Goal: Task Accomplishment & Management: Complete application form

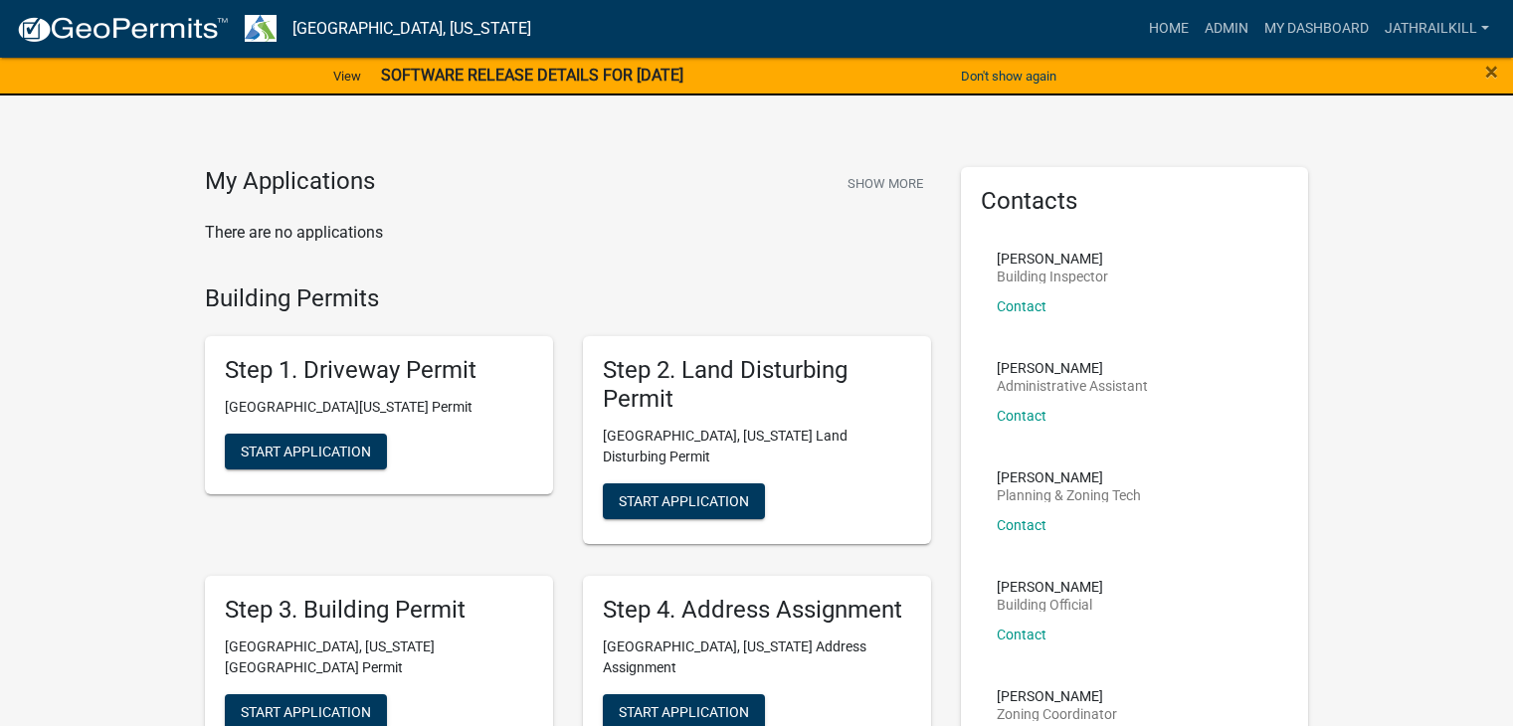
scroll to position [2134, 0]
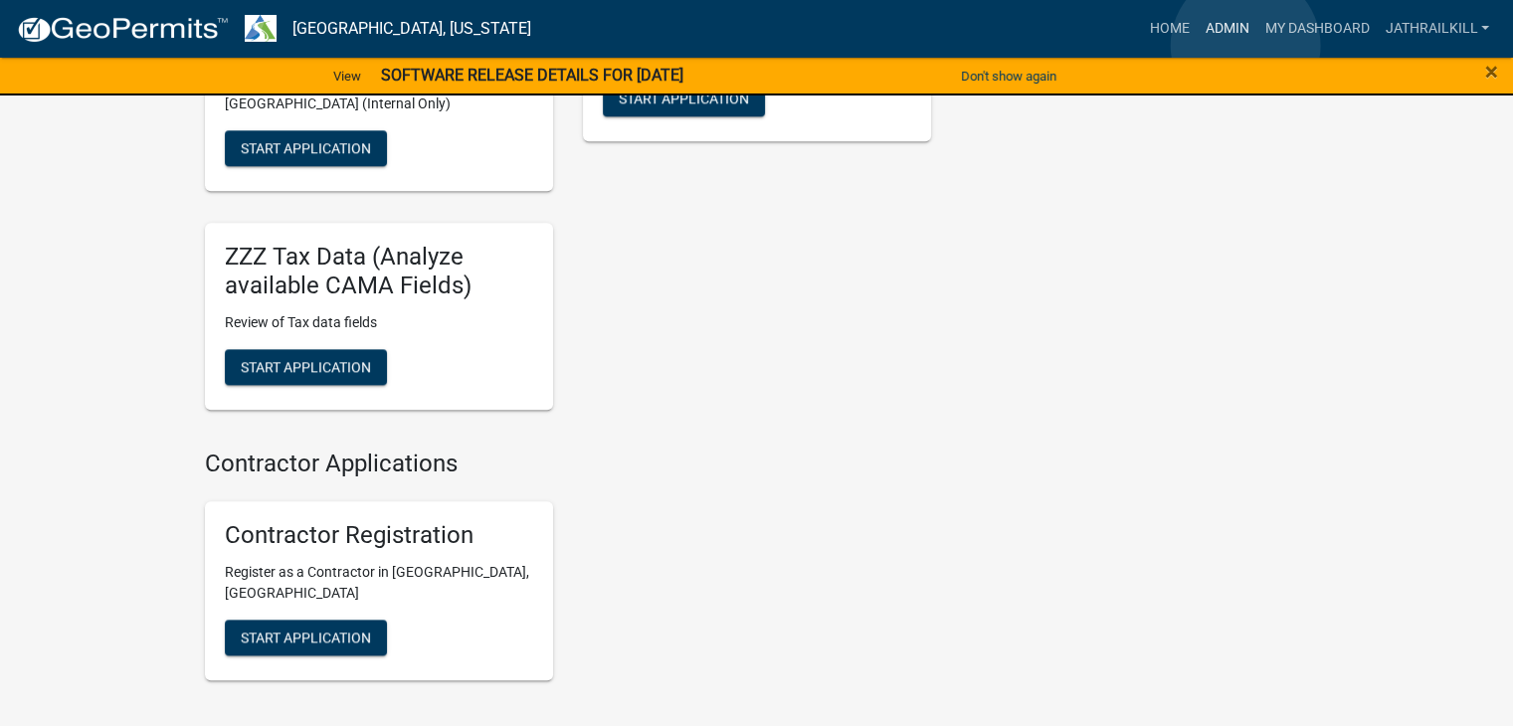
click at [1245, 46] on link "Admin" at bounding box center [1227, 29] width 60 height 38
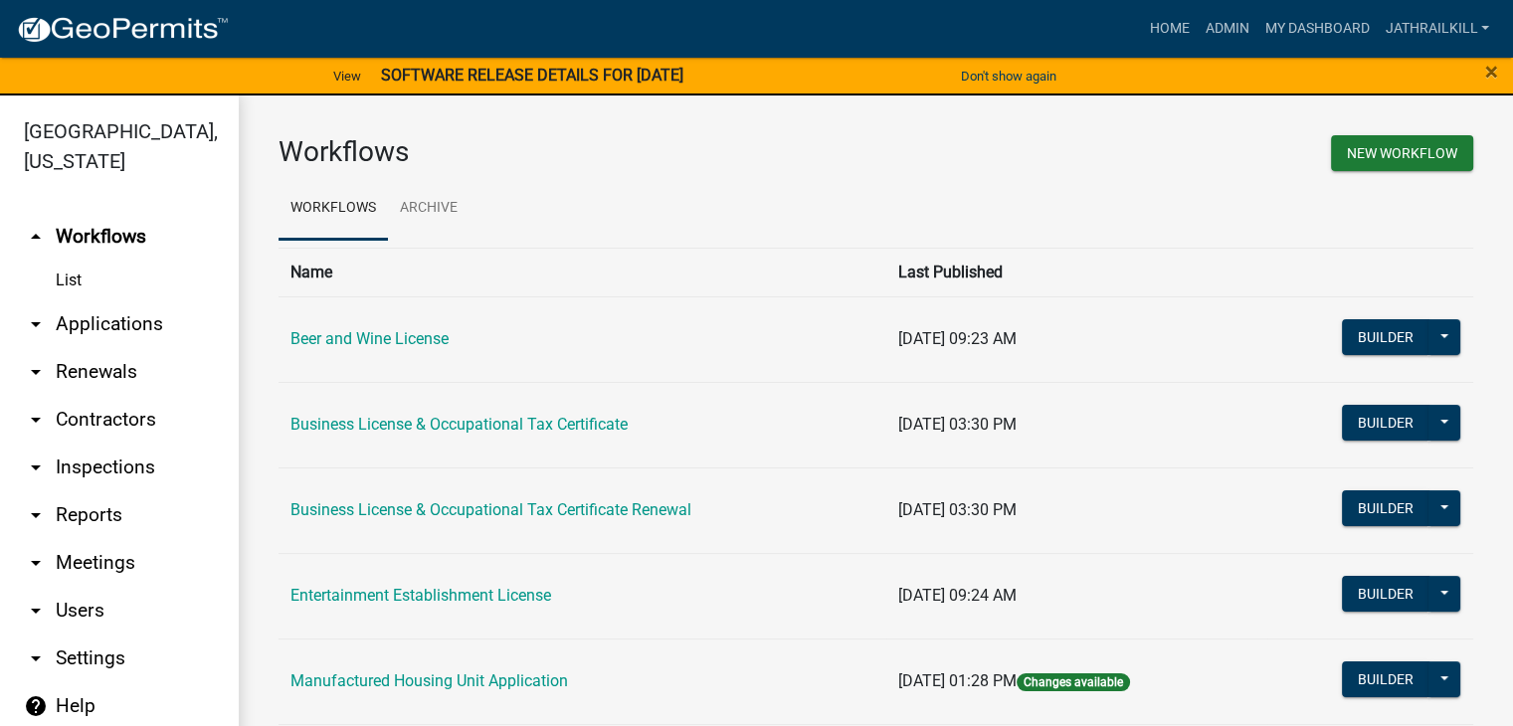
click at [155, 300] on link "arrow_drop_down Applications" at bounding box center [119, 324] width 239 height 48
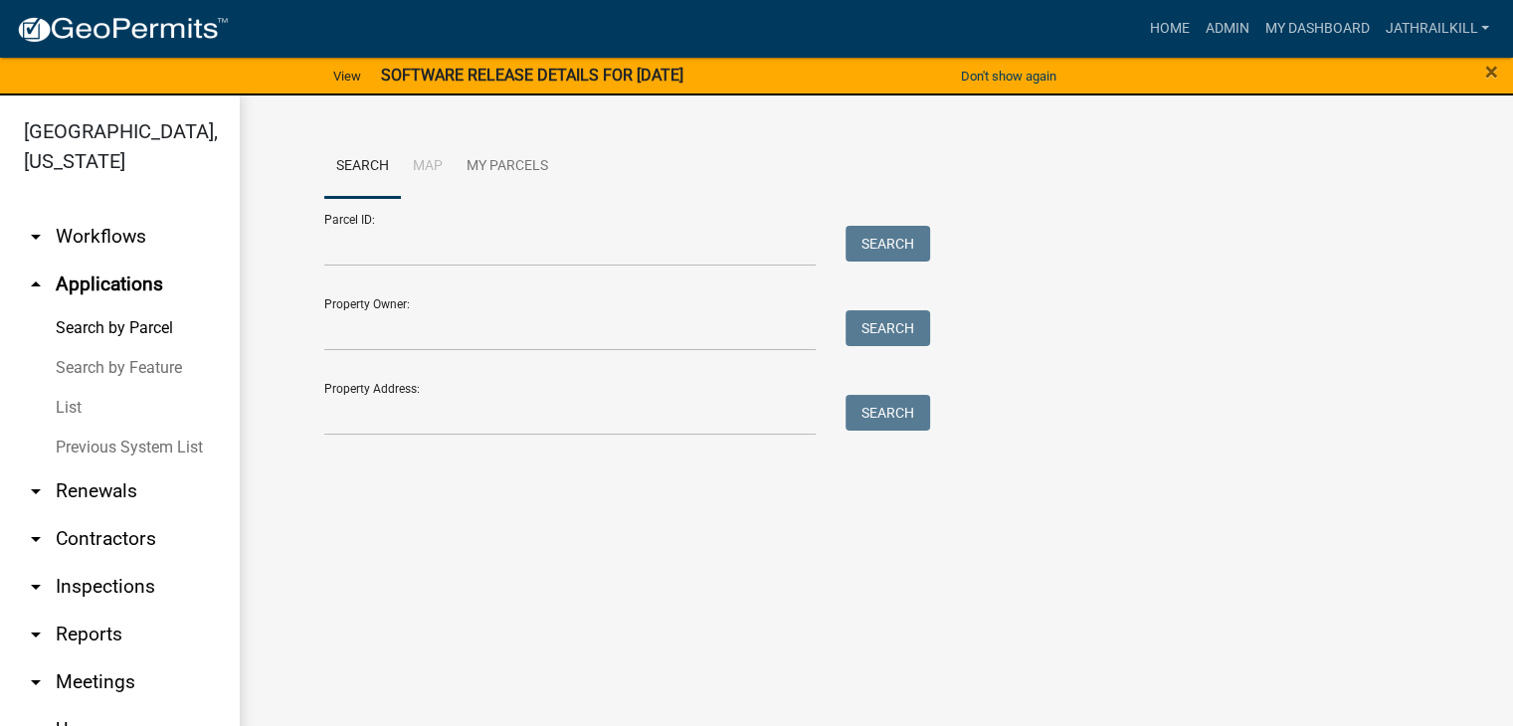
click at [488, 443] on div "Search Map My Parcels Parcel ID: Search Property Owner: Search Property Address…" at bounding box center [876, 294] width 1134 height 318
click at [407, 435] on input "Property Address:" at bounding box center [570, 415] width 492 height 41
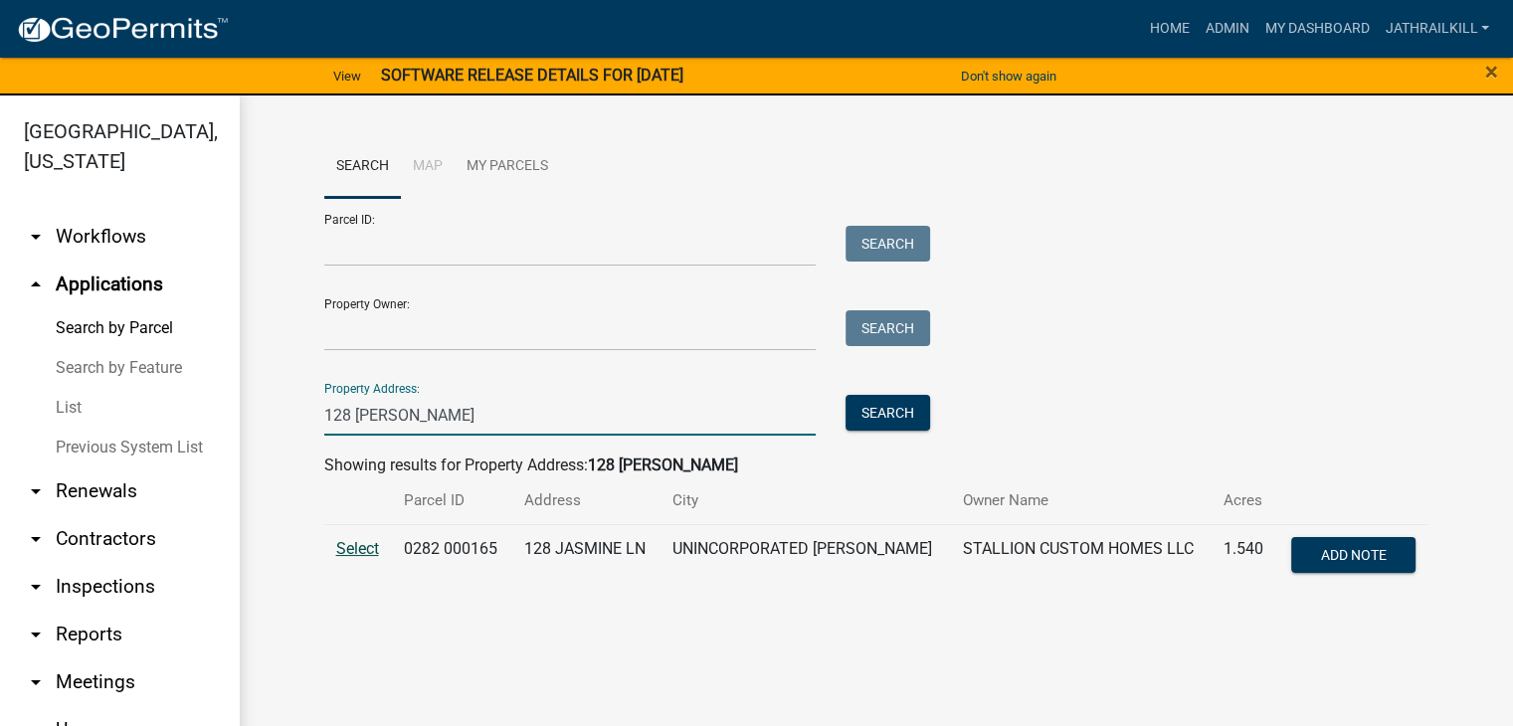
type input "128 [PERSON_NAME]"
click at [341, 553] on span "Select" at bounding box center [357, 548] width 43 height 19
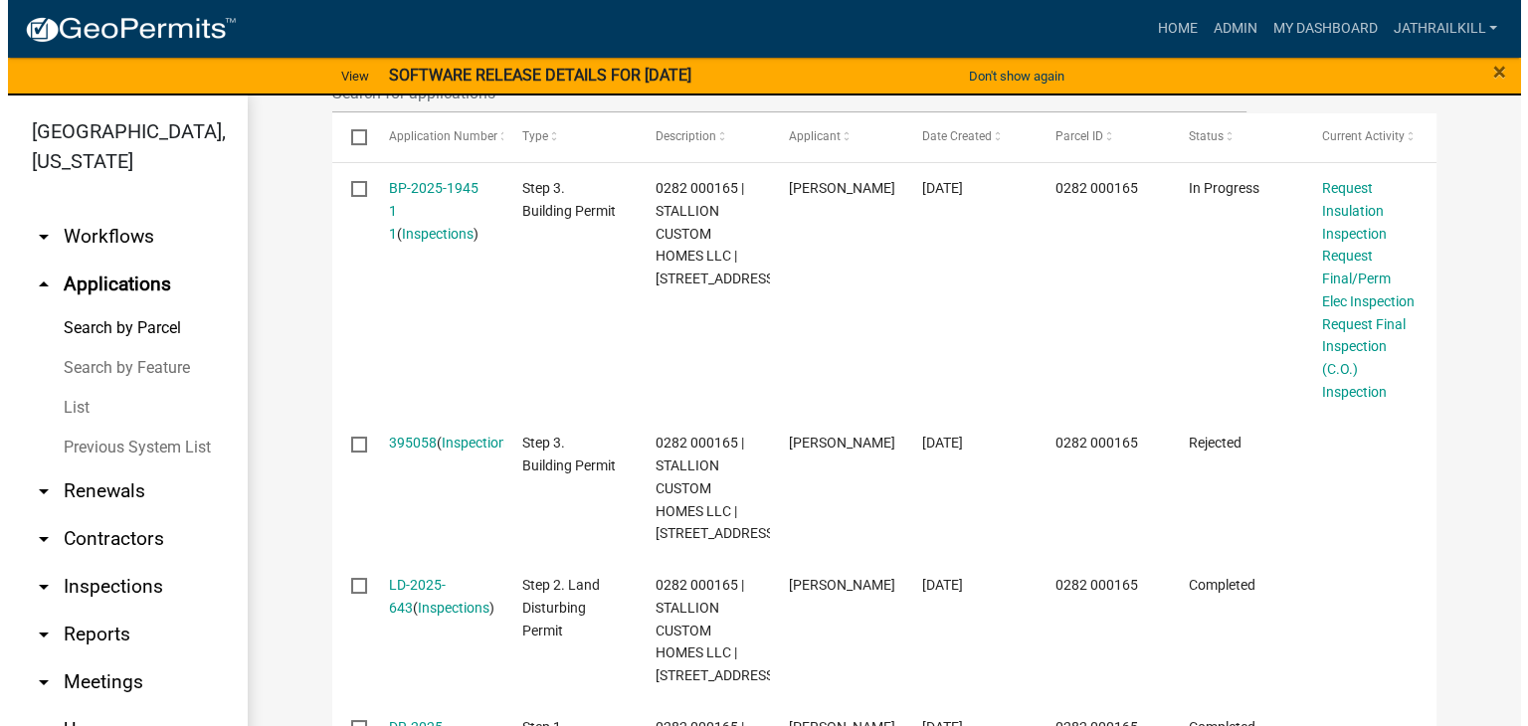
scroll to position [497, 0]
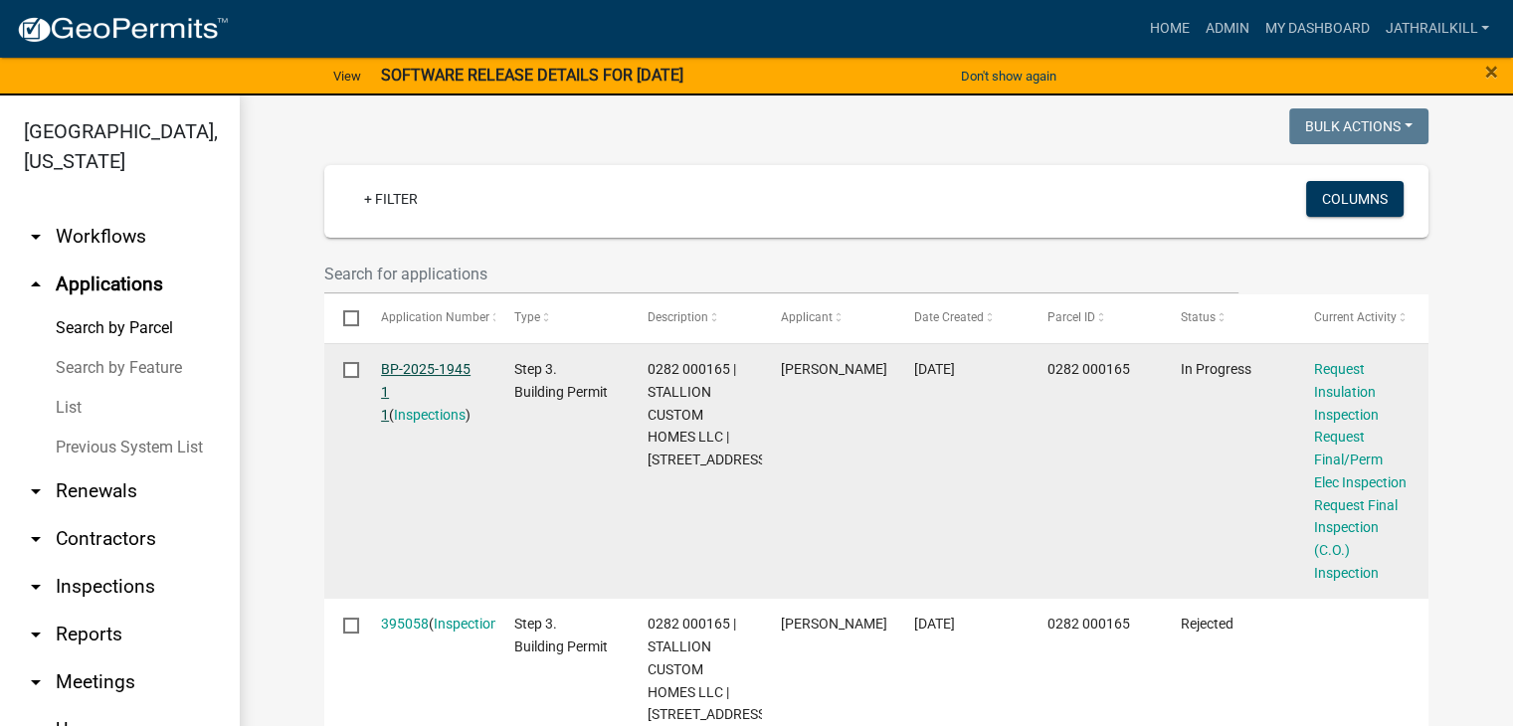
click at [441, 367] on link "BP-2025-1945 1 1" at bounding box center [426, 392] width 90 height 62
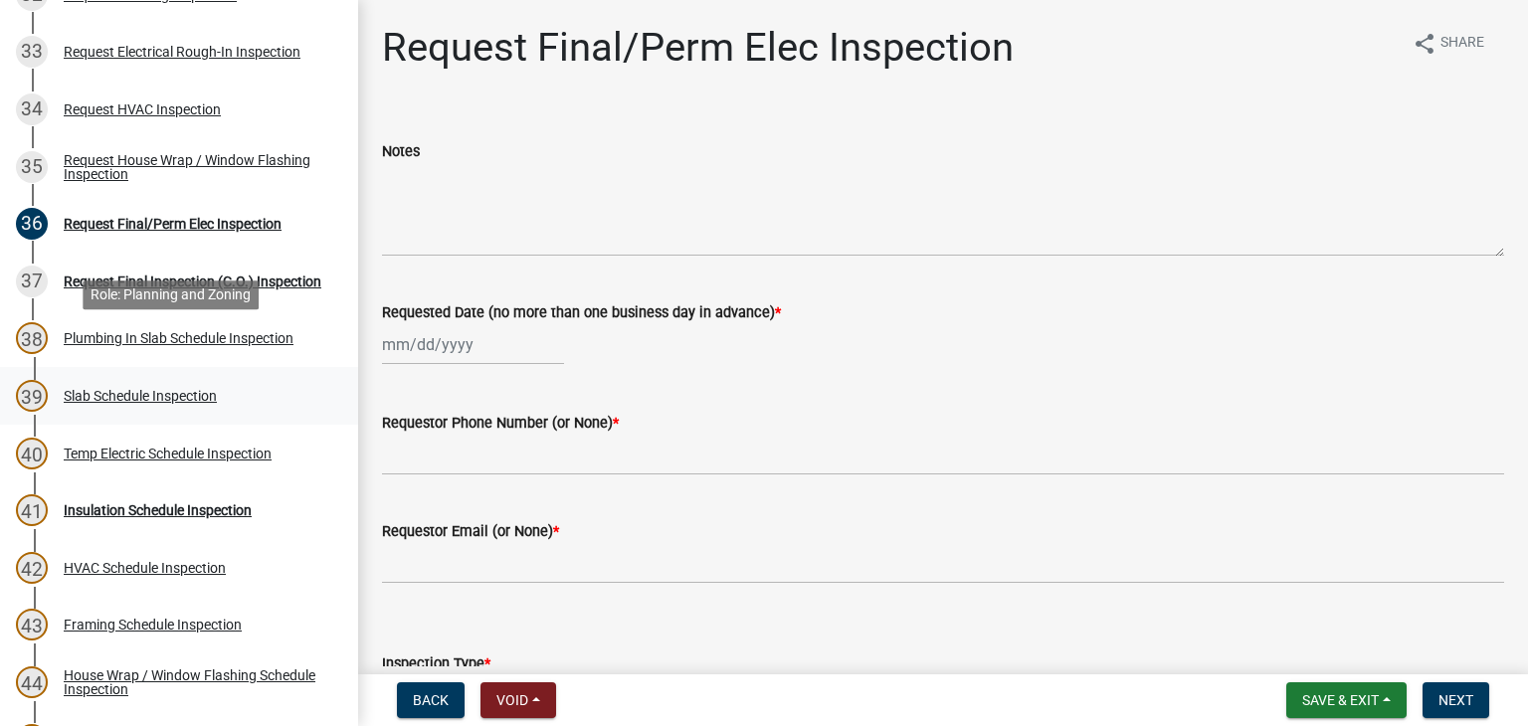
scroll to position [2188, 0]
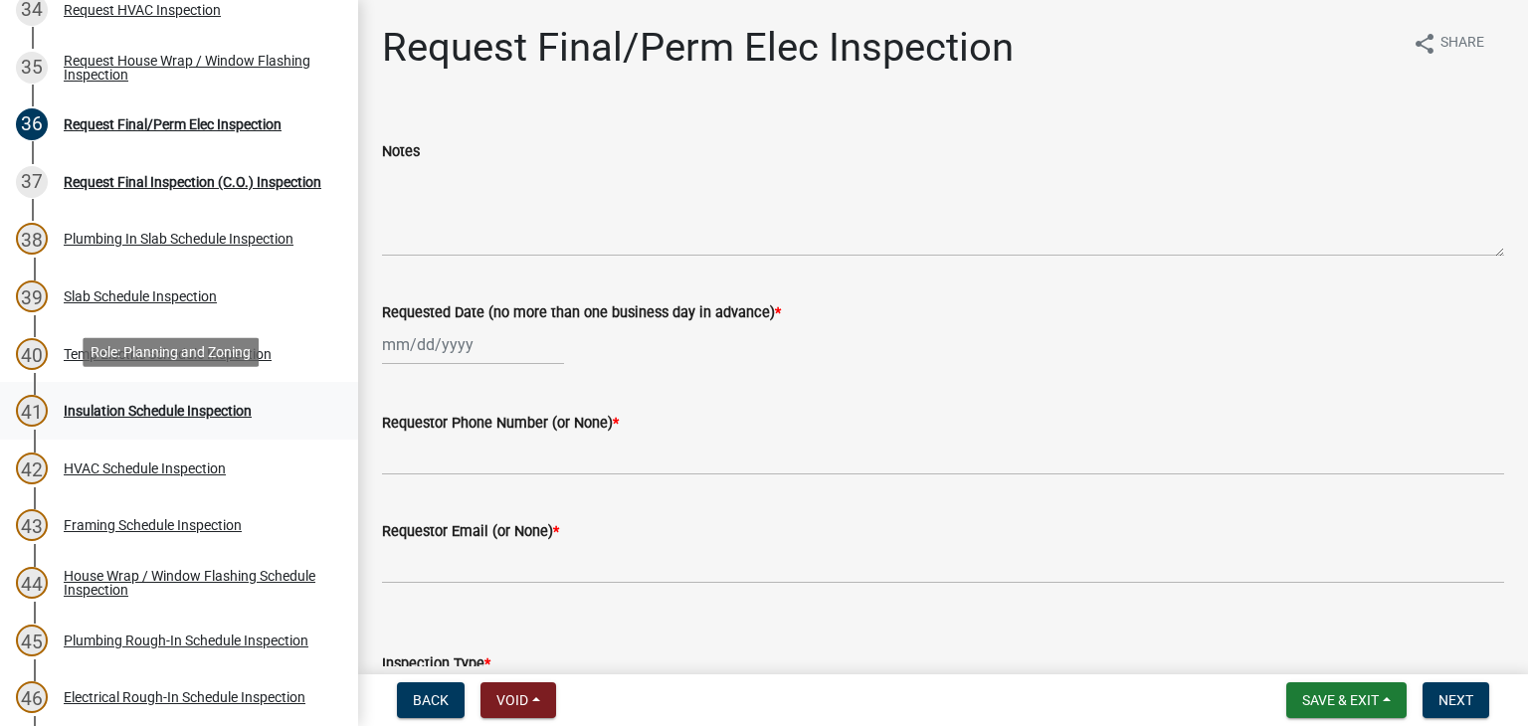
click at [227, 397] on div "41 Insulation Schedule Inspection" at bounding box center [171, 411] width 310 height 32
click at [106, 387] on link "41 Insulation Schedule Inspection" at bounding box center [179, 411] width 358 height 58
click at [113, 395] on div "41 Insulation Schedule Inspection" at bounding box center [171, 411] width 310 height 32
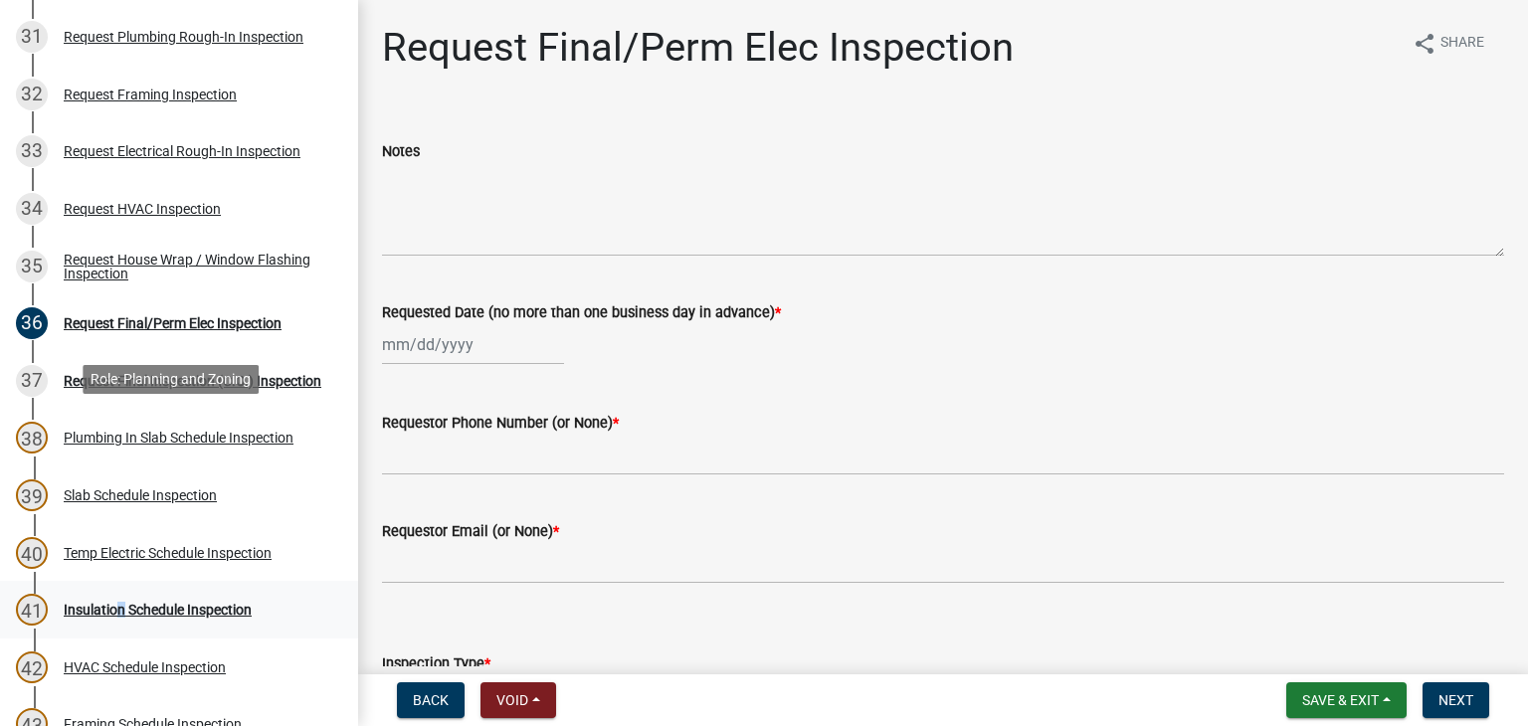
scroll to position [1691, 0]
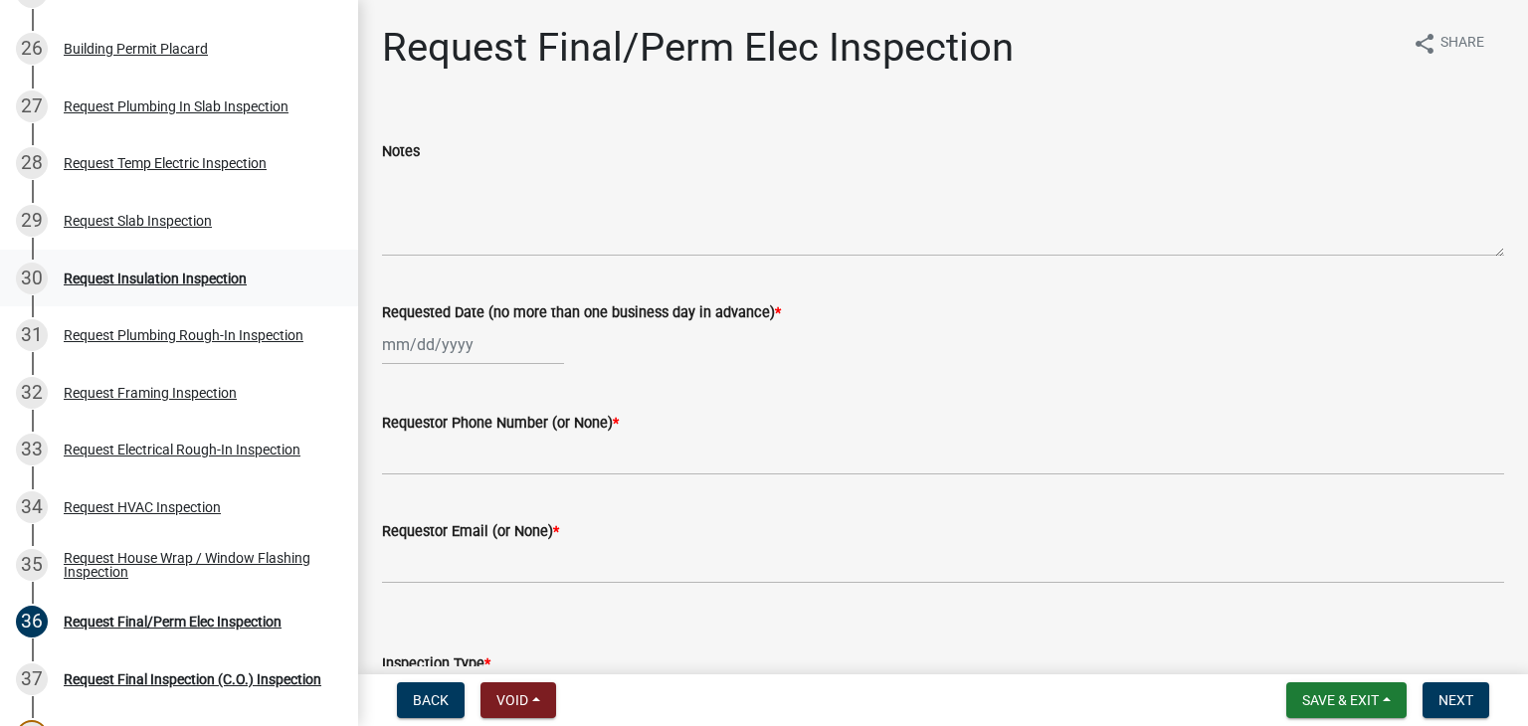
click at [171, 272] on div "Request Insulation Inspection" at bounding box center [155, 279] width 183 height 14
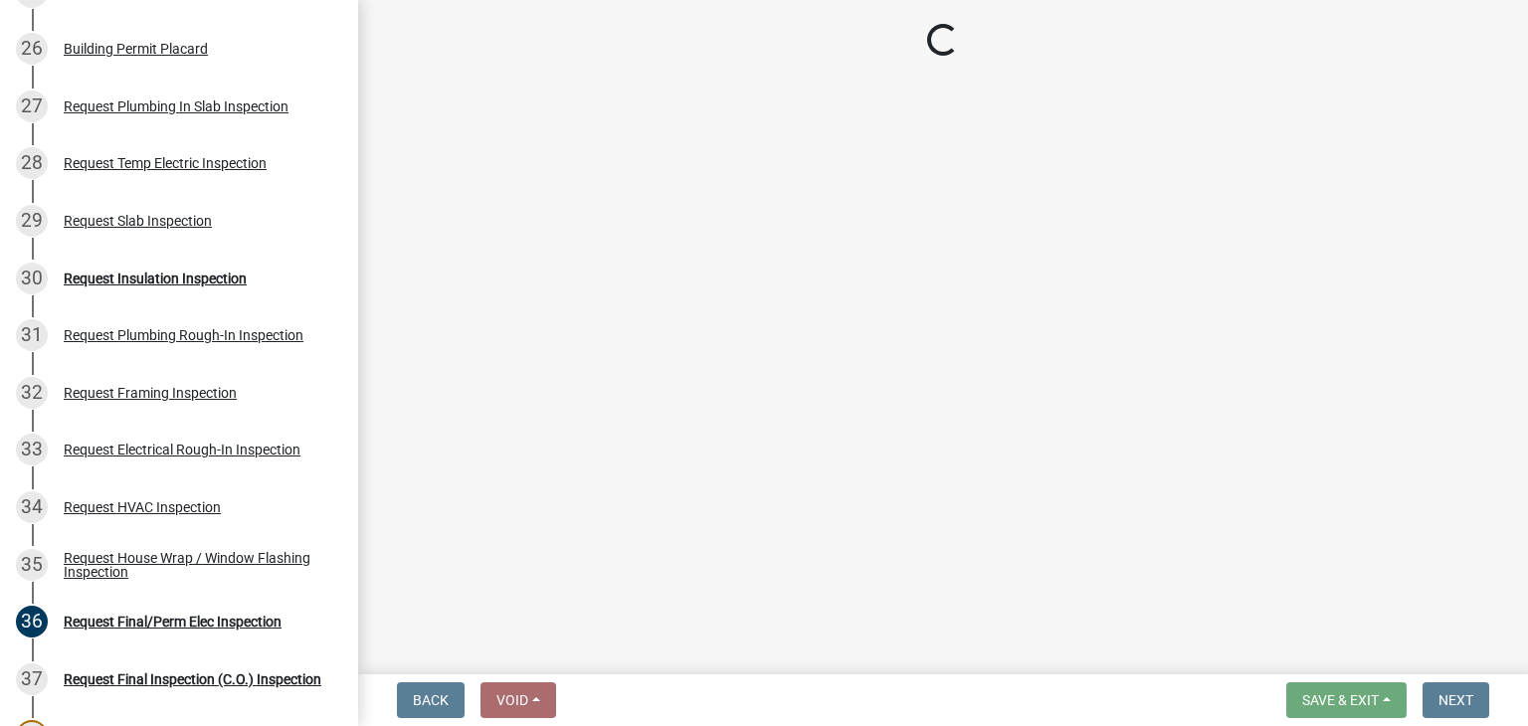
drag, startPoint x: 171, startPoint y: 272, endPoint x: 413, endPoint y: 288, distance: 242.3
click at [172, 272] on div "Request Insulation Inspection" at bounding box center [155, 279] width 183 height 14
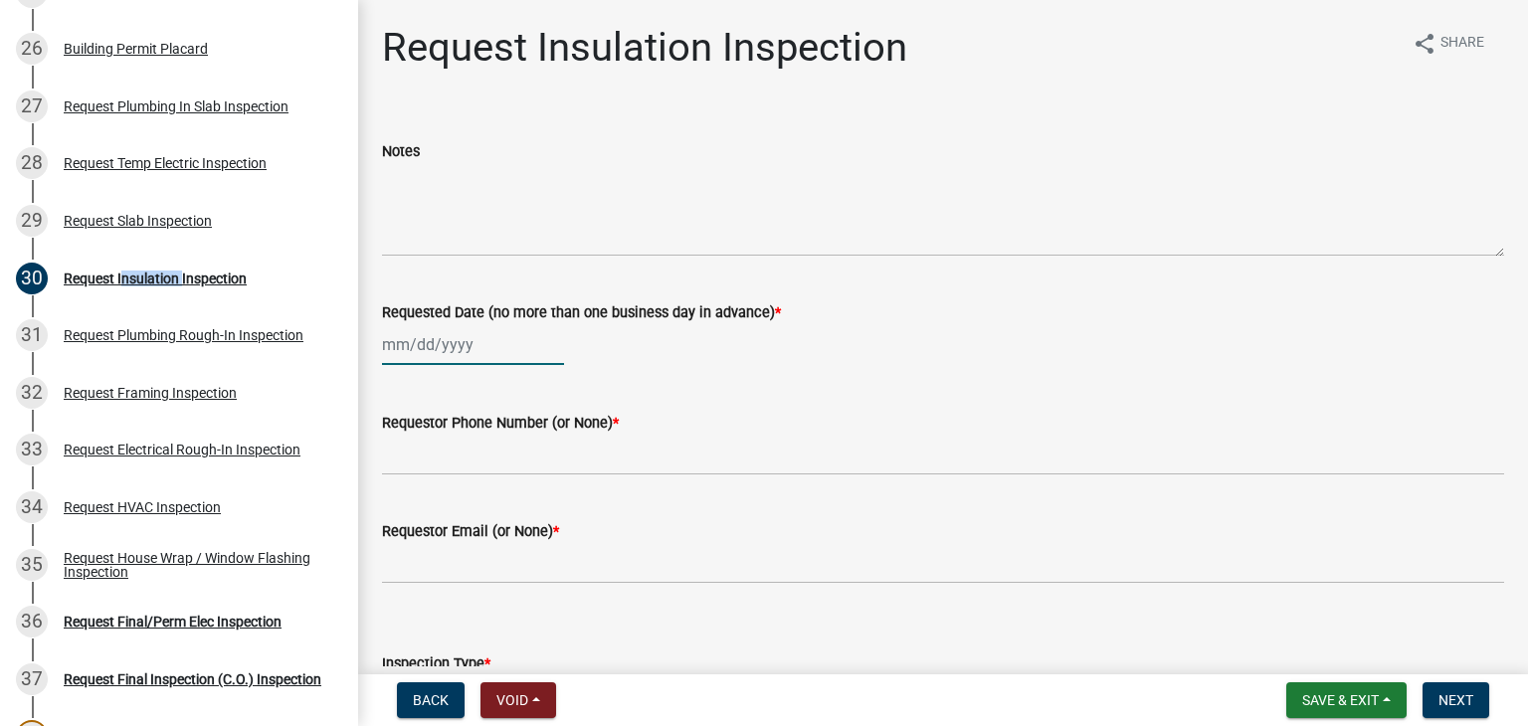
click at [486, 359] on div at bounding box center [473, 344] width 182 height 41
select select "10"
select select "2025"
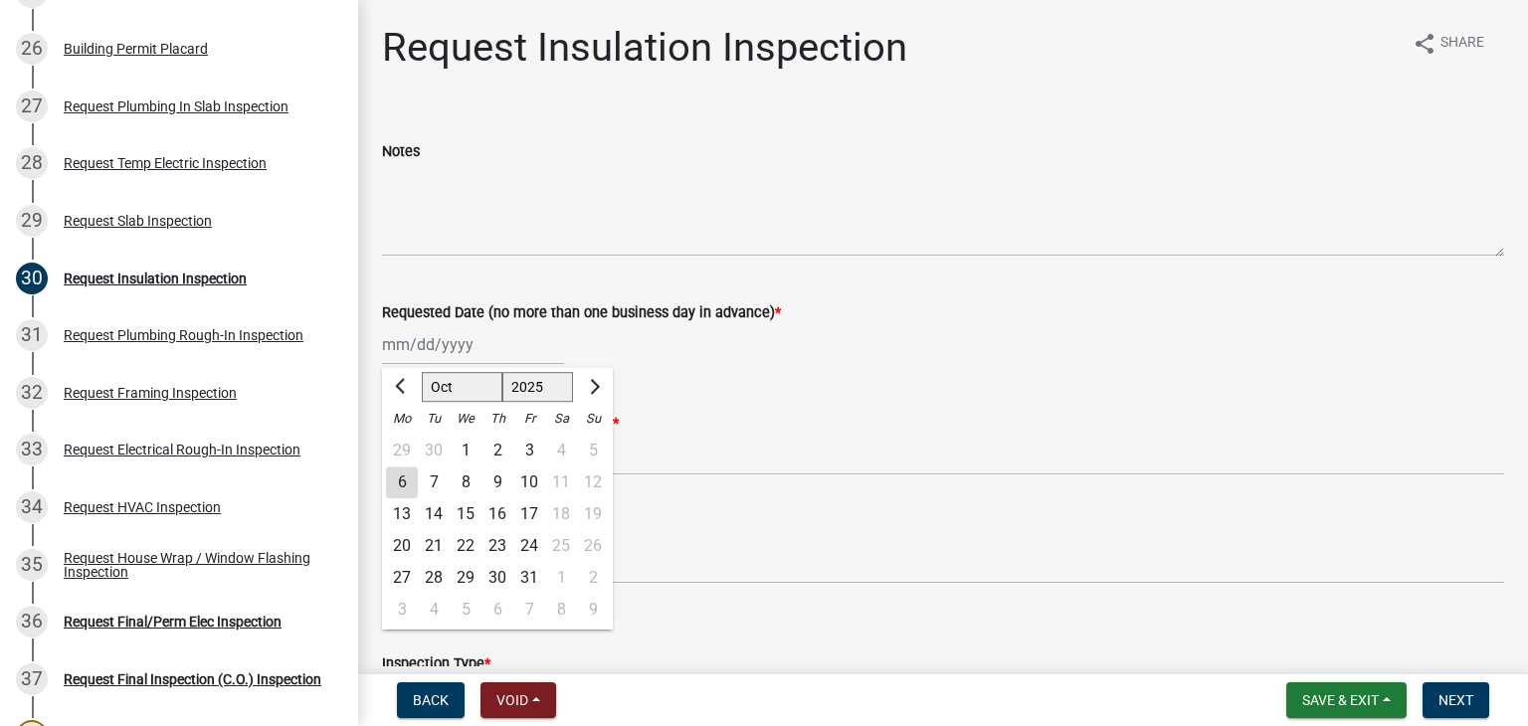
click at [401, 488] on div "6" at bounding box center [402, 483] width 32 height 32
type input "[DATE]"
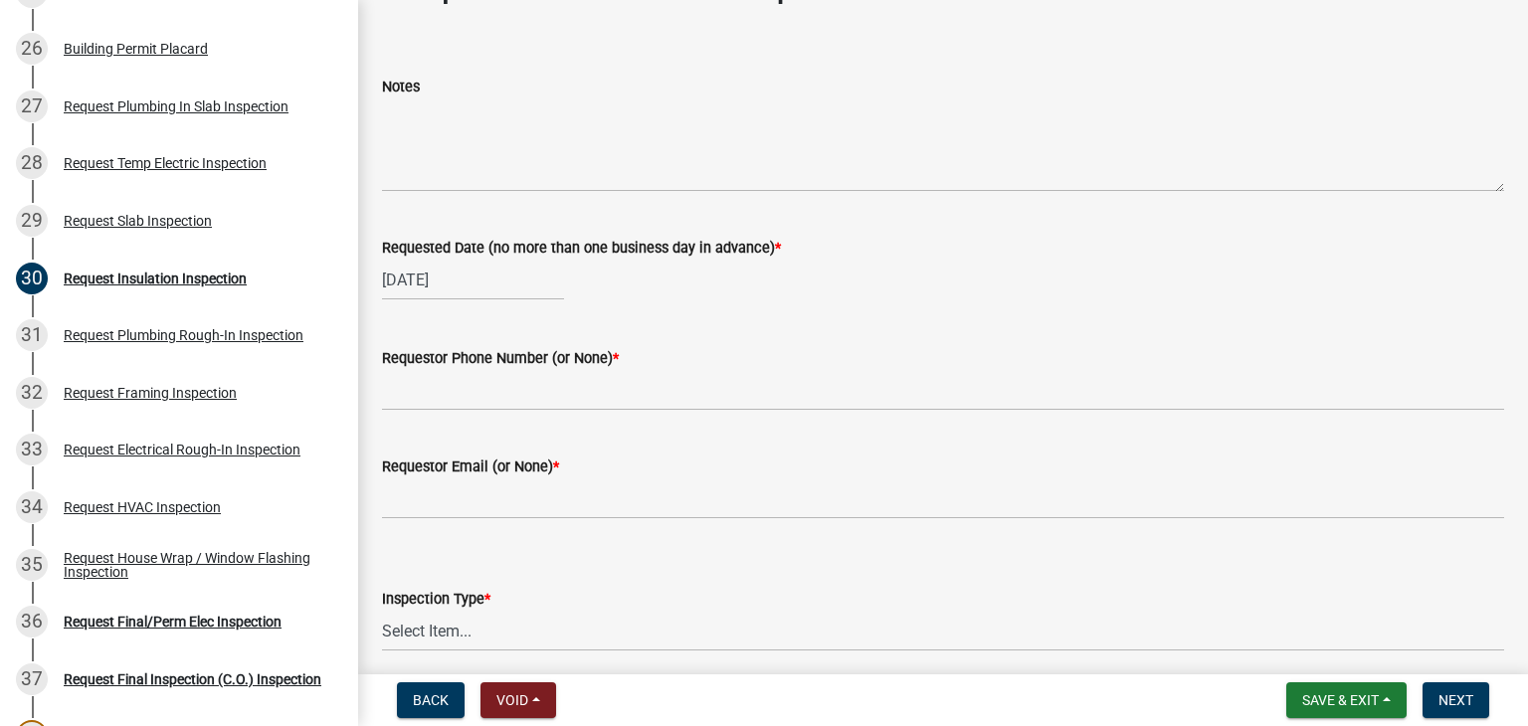
scroll to position [99, 0]
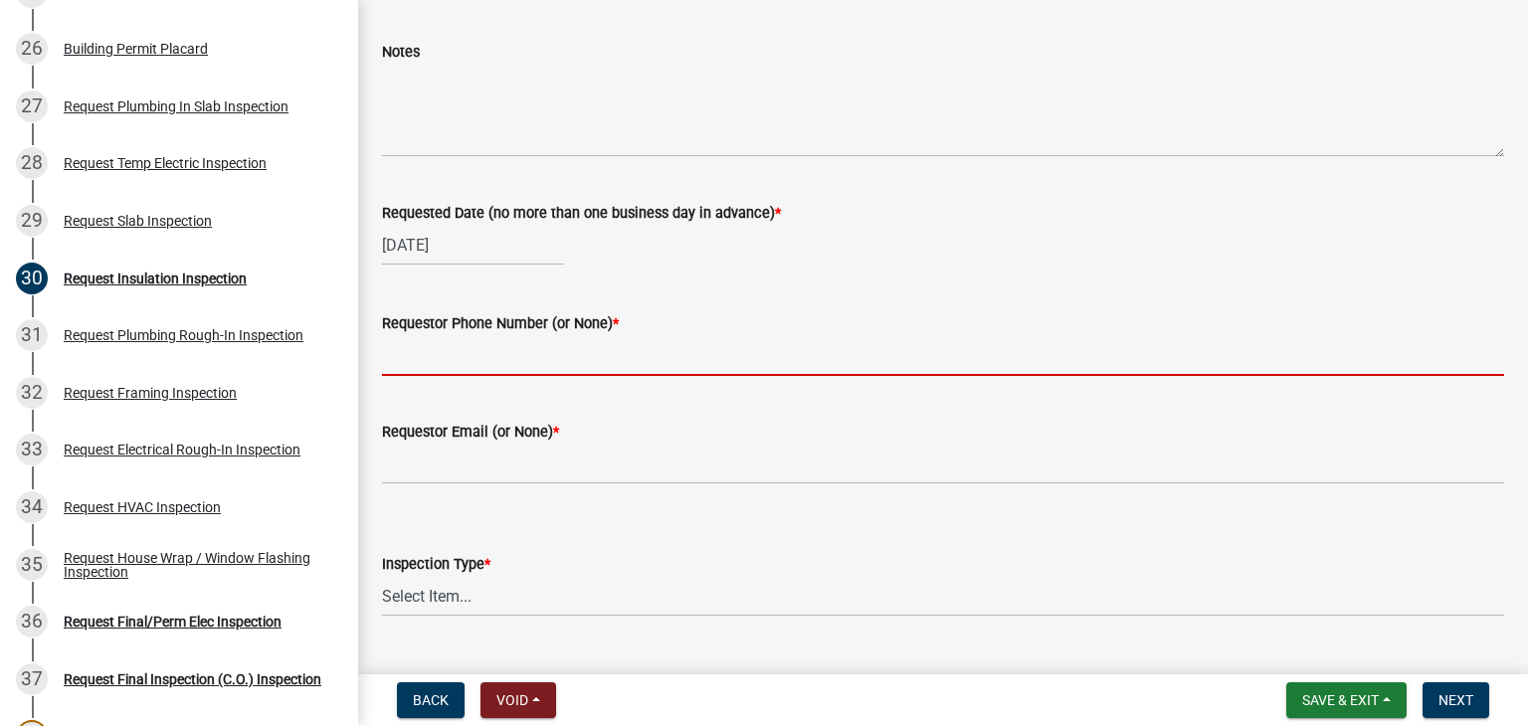
drag, startPoint x: 485, startPoint y: 344, endPoint x: 507, endPoint y: 341, distance: 22.1
click at [485, 343] on input "Requestor Phone Number (or None) *" at bounding box center [943, 355] width 1122 height 41
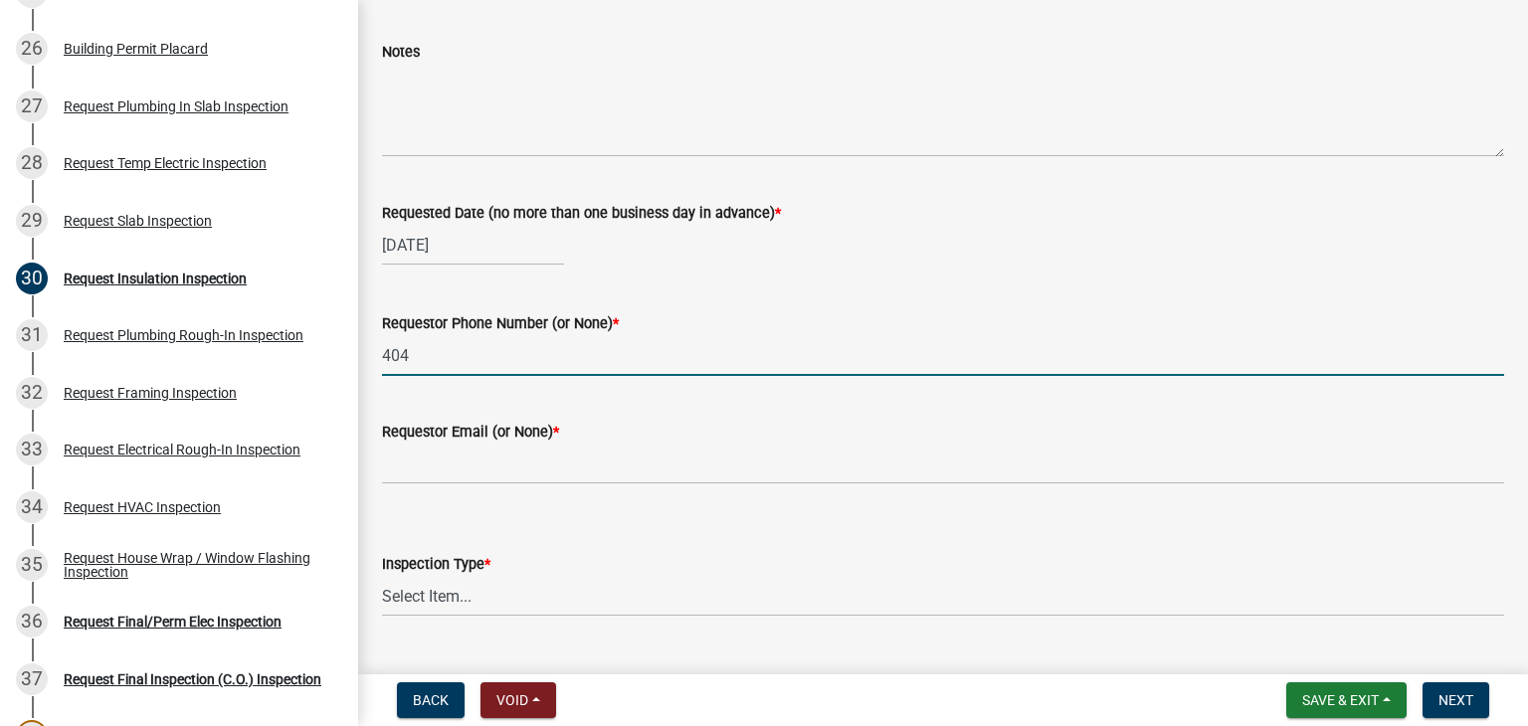
type input "404-"
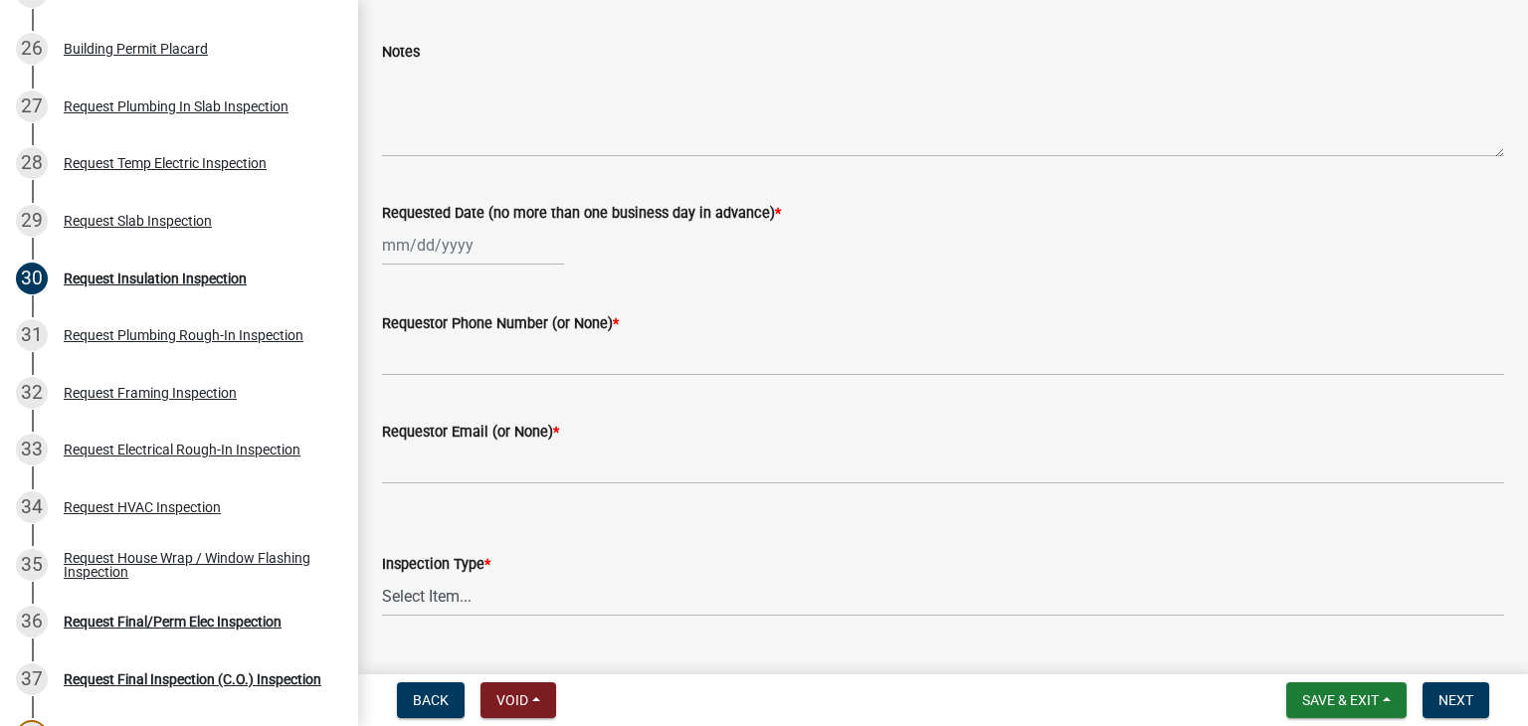
scroll to position [0, 0]
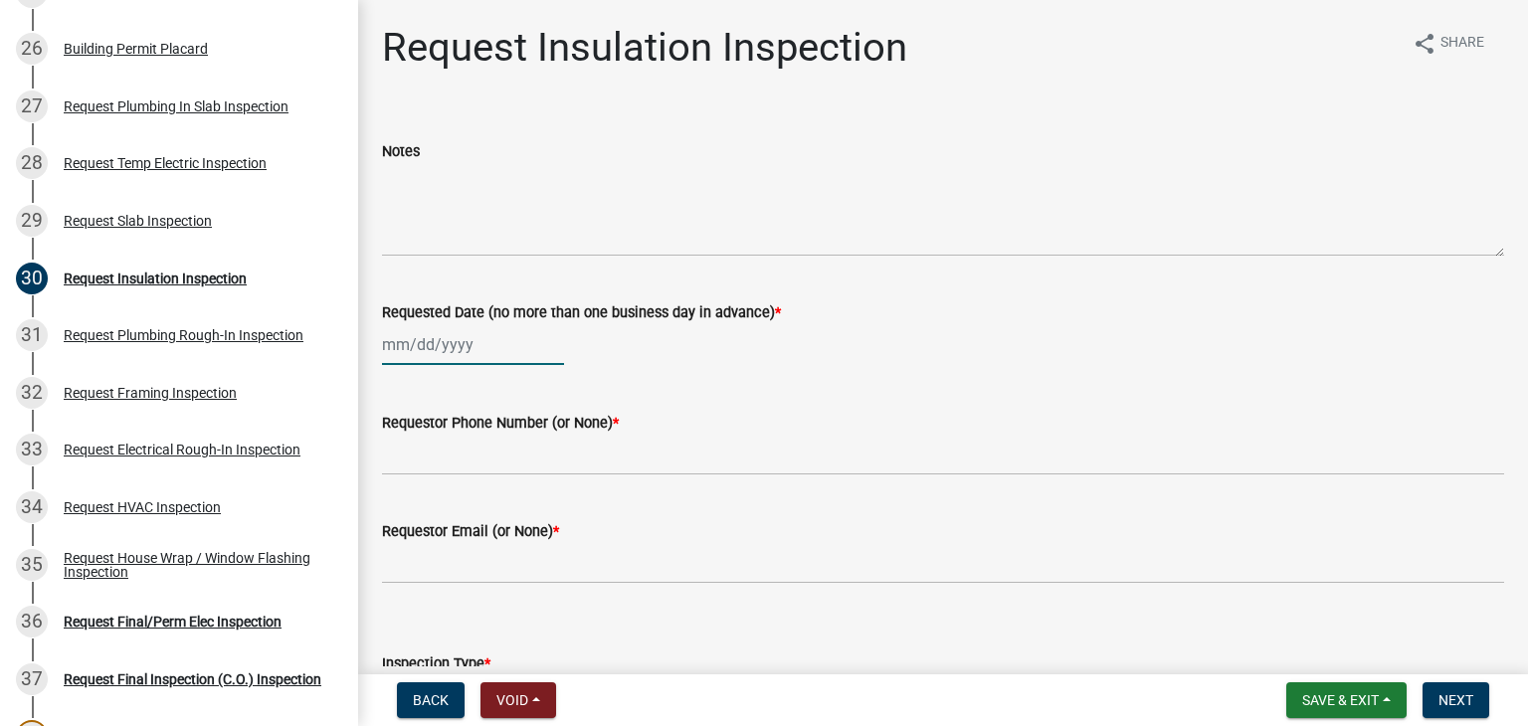
click at [490, 351] on div at bounding box center [473, 344] width 182 height 41
select select "10"
select select "2025"
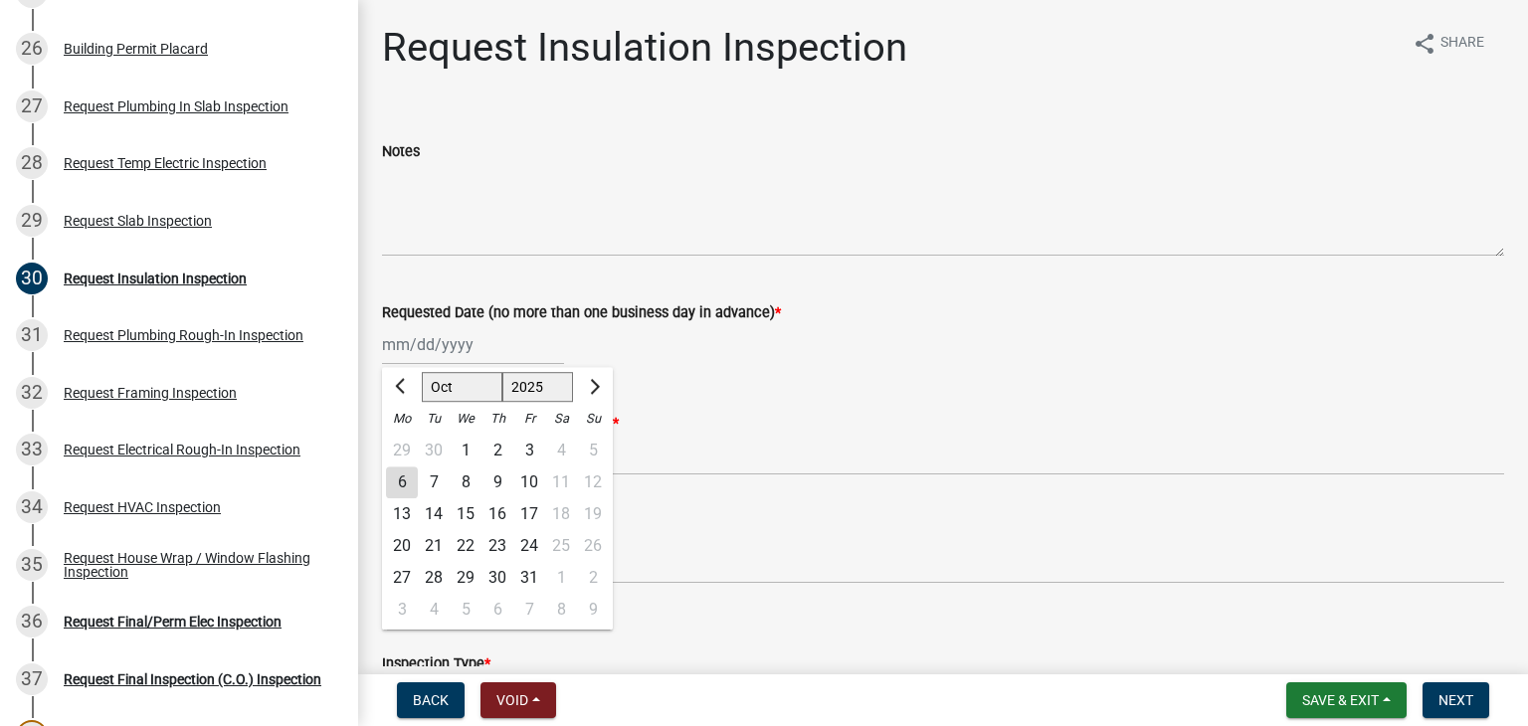
click at [408, 479] on div "6" at bounding box center [402, 483] width 32 height 32
type input "[DATE]"
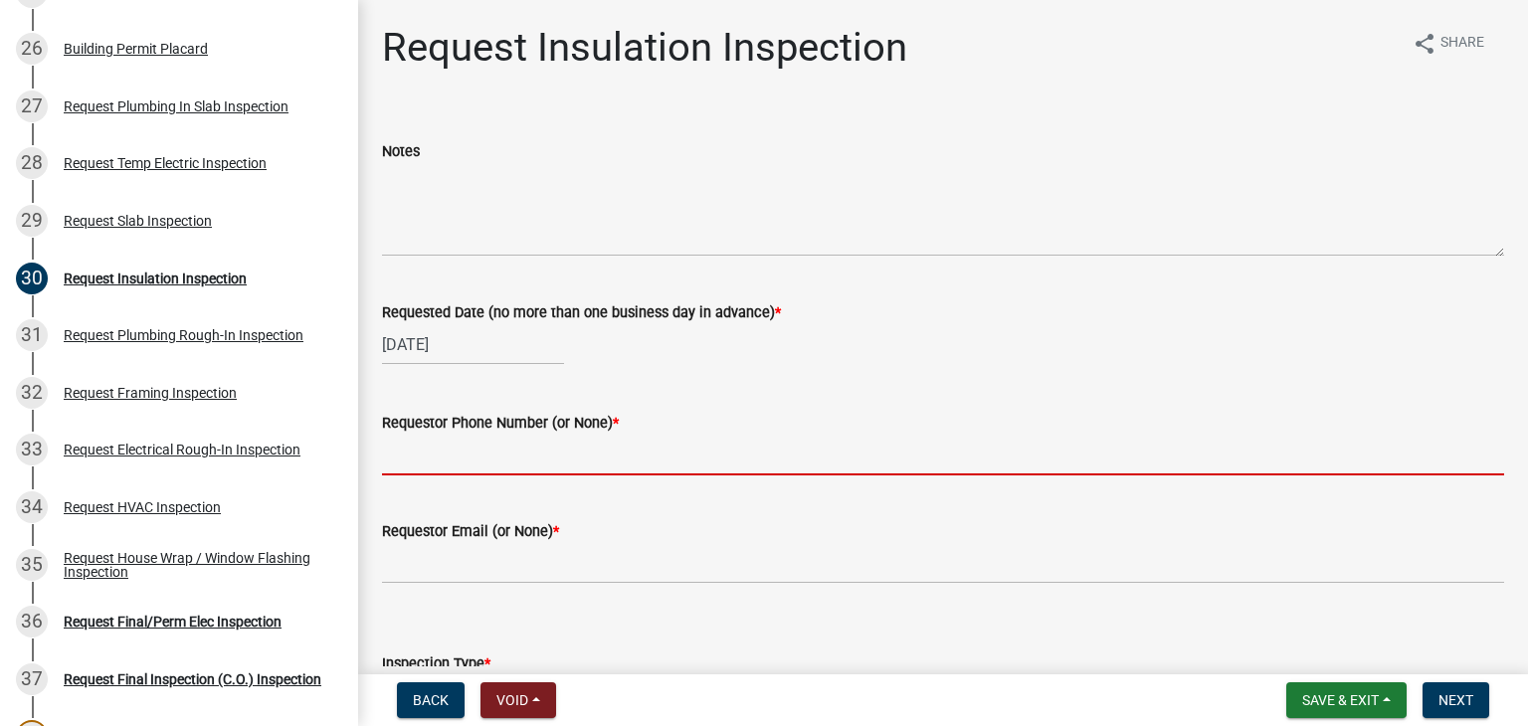
drag, startPoint x: 467, startPoint y: 467, endPoint x: 619, endPoint y: 410, distance: 162.4
click at [467, 467] on input "Requestor Phone Number (or None) *" at bounding box center [943, 455] width 1122 height 41
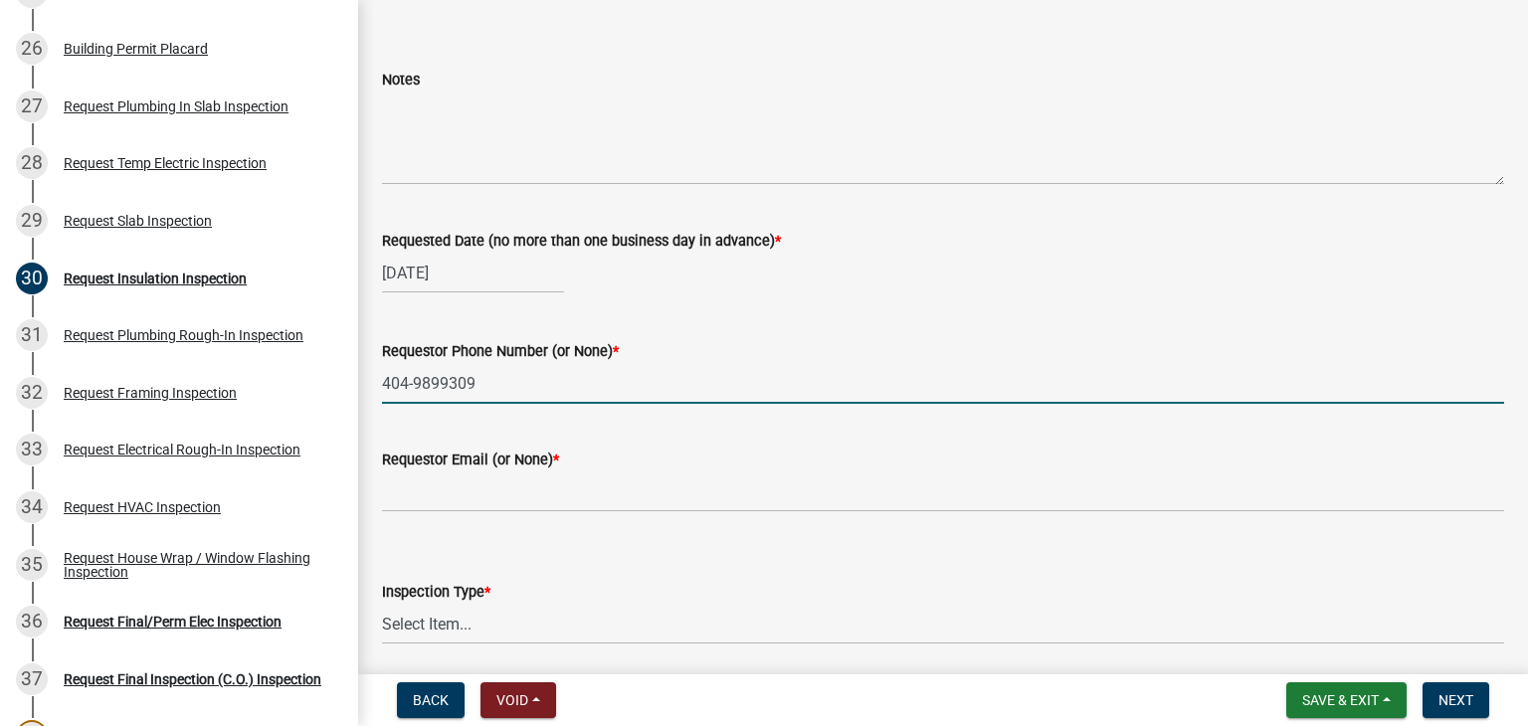
scroll to position [99, 0]
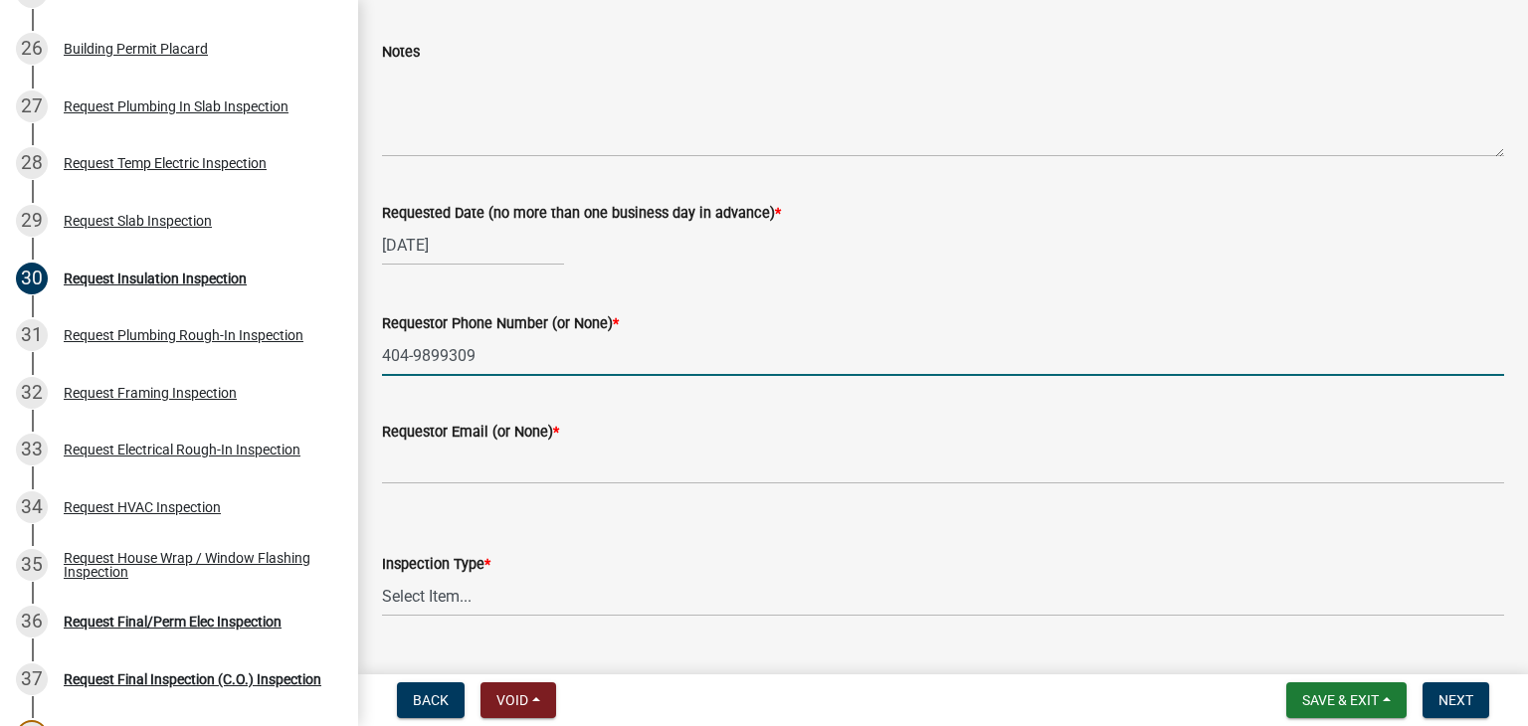
click at [439, 357] on input "404-9899309" at bounding box center [943, 355] width 1122 height 41
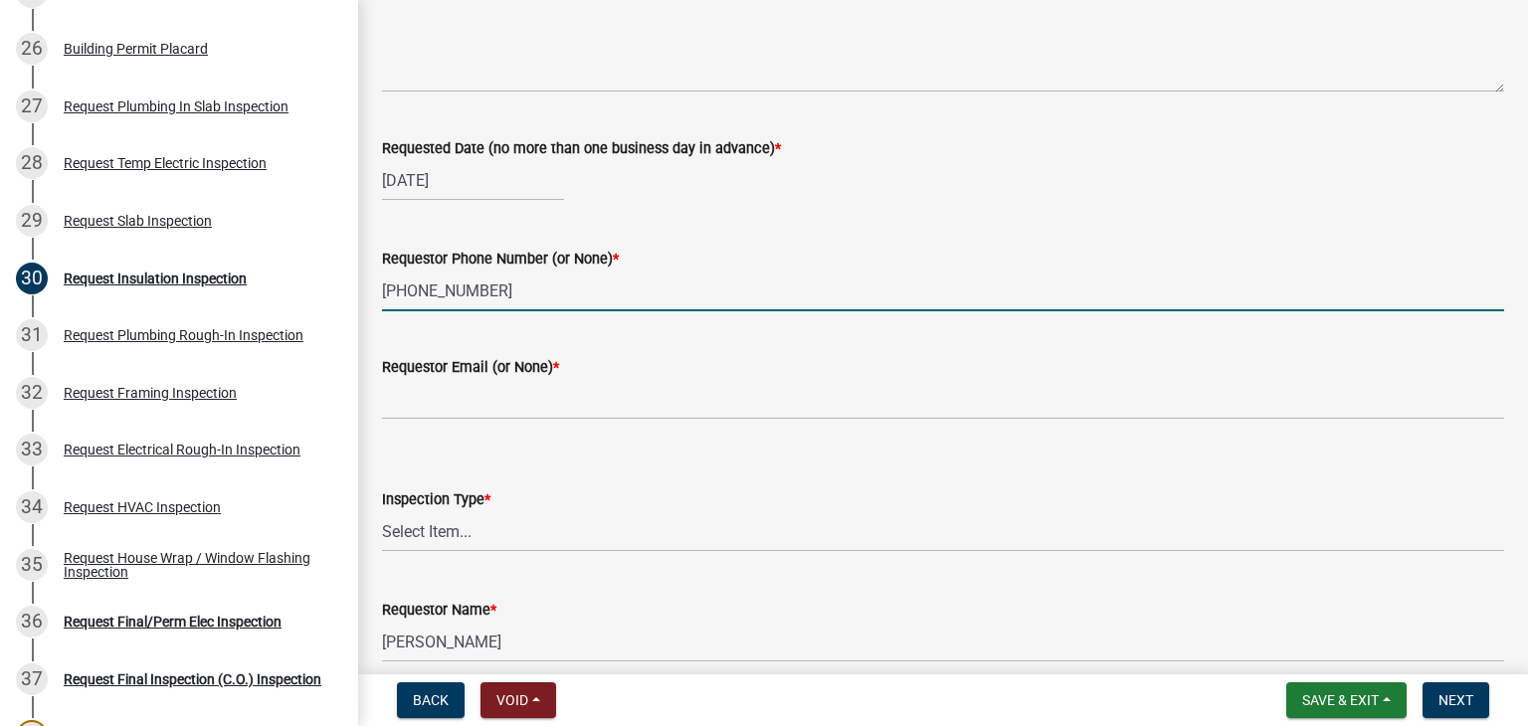
scroll to position [199, 0]
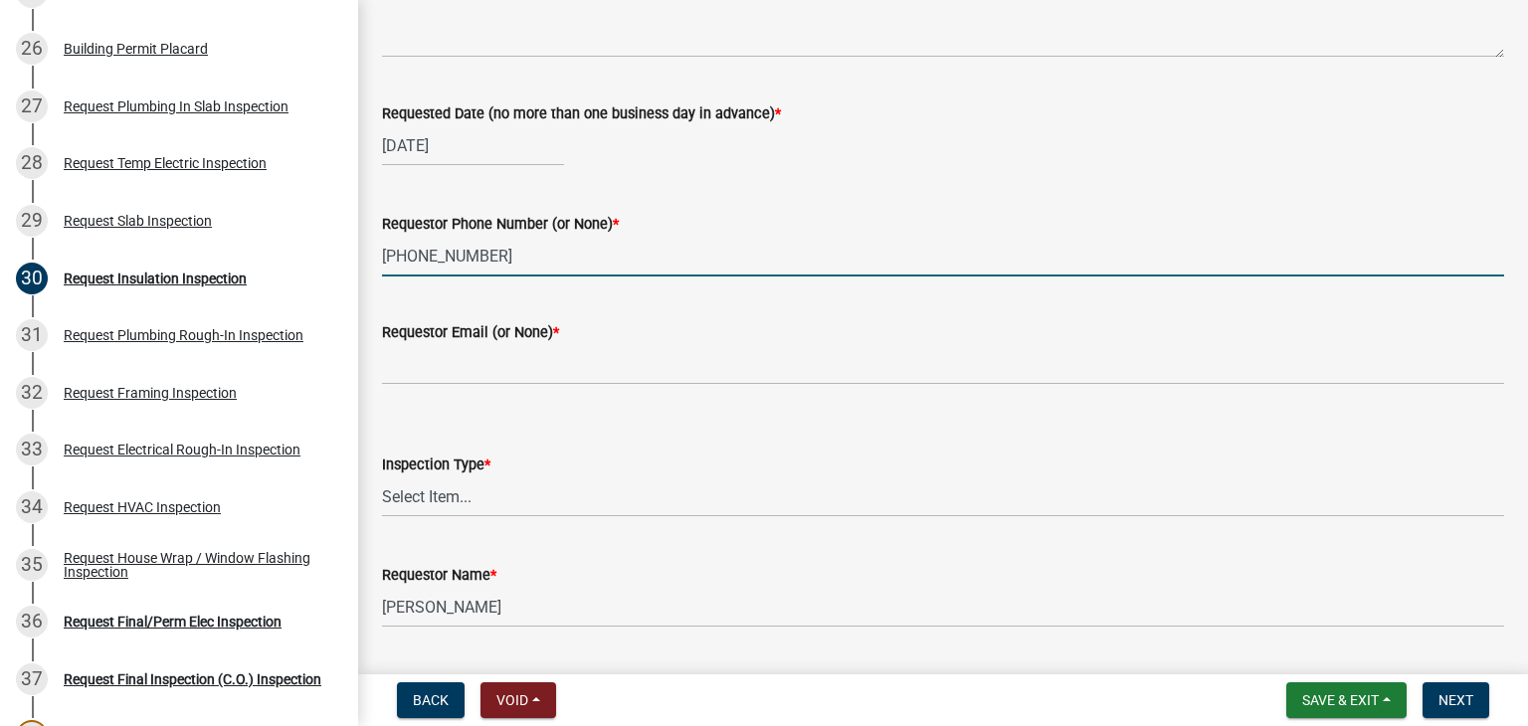
type input "[PHONE_NUMBER]"
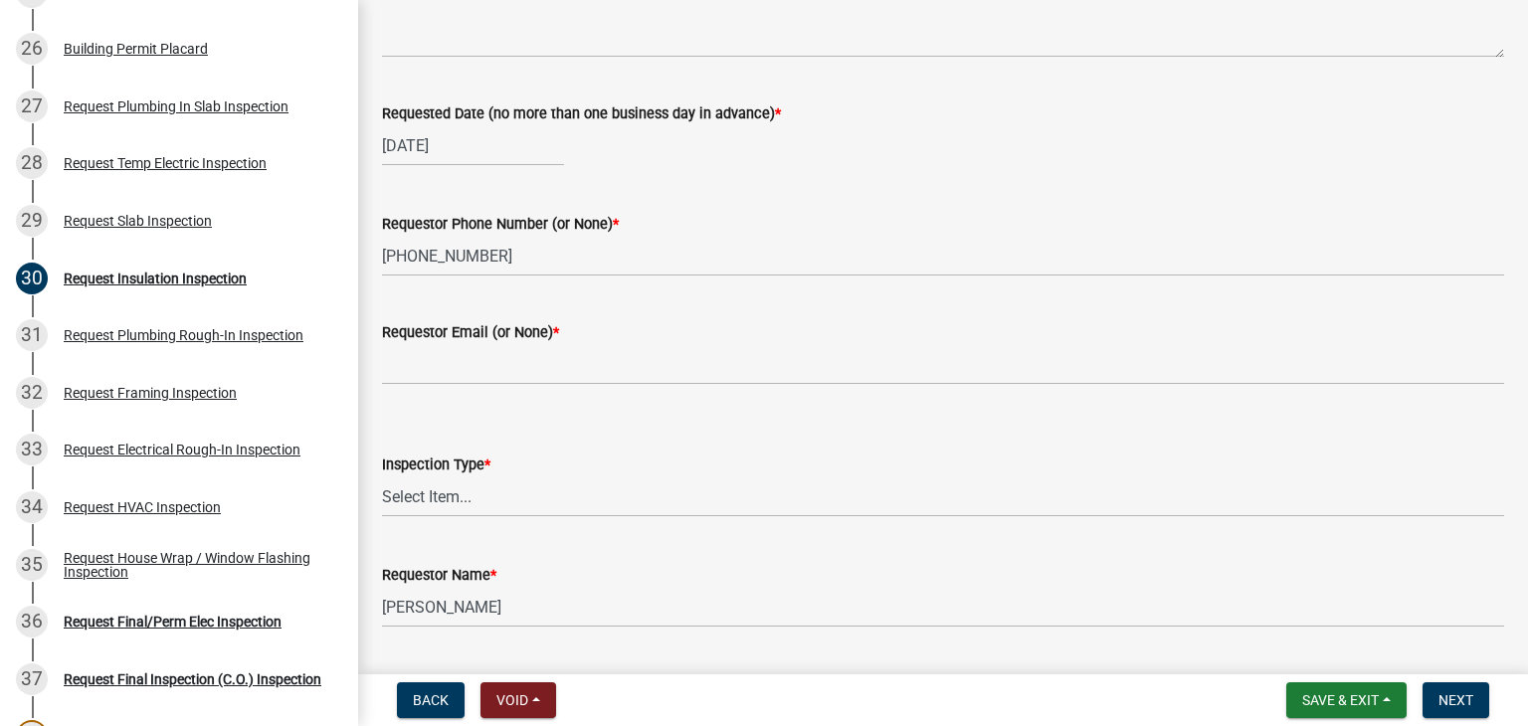
drag, startPoint x: 494, startPoint y: 339, endPoint x: 498, endPoint y: 363, distance: 24.2
click at [497, 339] on label "Requestor Email (or None) *" at bounding box center [470, 333] width 177 height 14
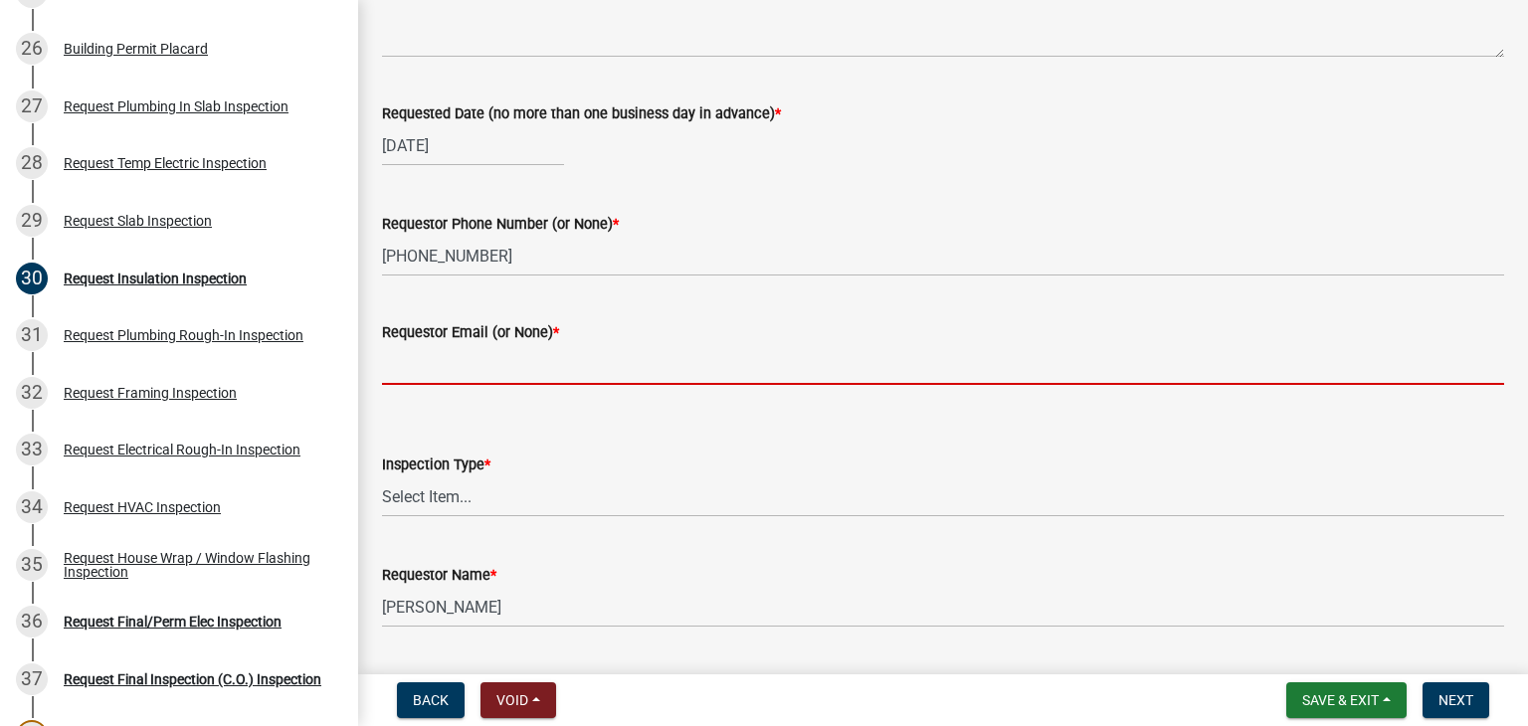
click at [497, 344] on input "Requestor Email (or None) *" at bounding box center [943, 364] width 1122 height 41
click at [506, 393] on wm-data-entity-input "Requestor Email (or None) *" at bounding box center [943, 346] width 1122 height 108
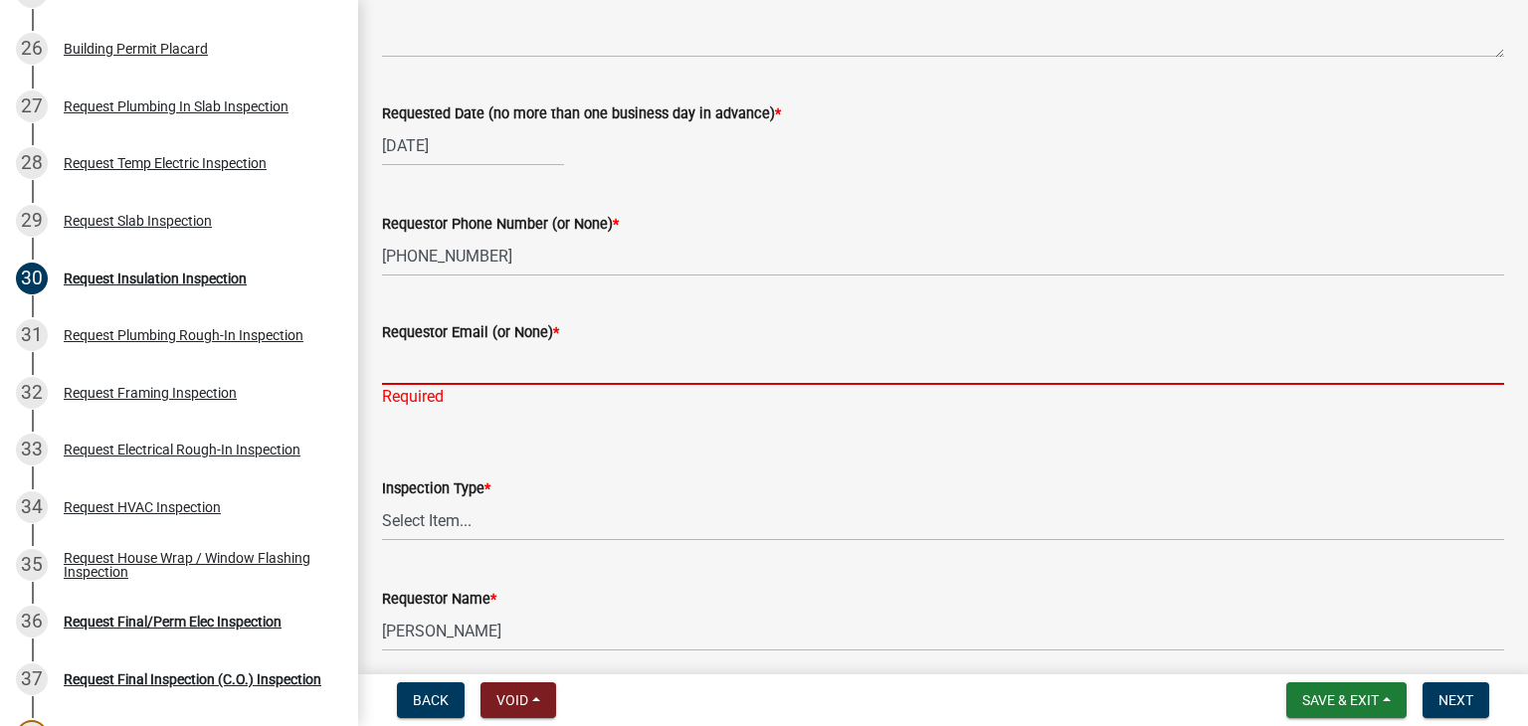
click at [516, 369] on input "Requestor Email (or None) *" at bounding box center [943, 364] width 1122 height 41
type input "None"
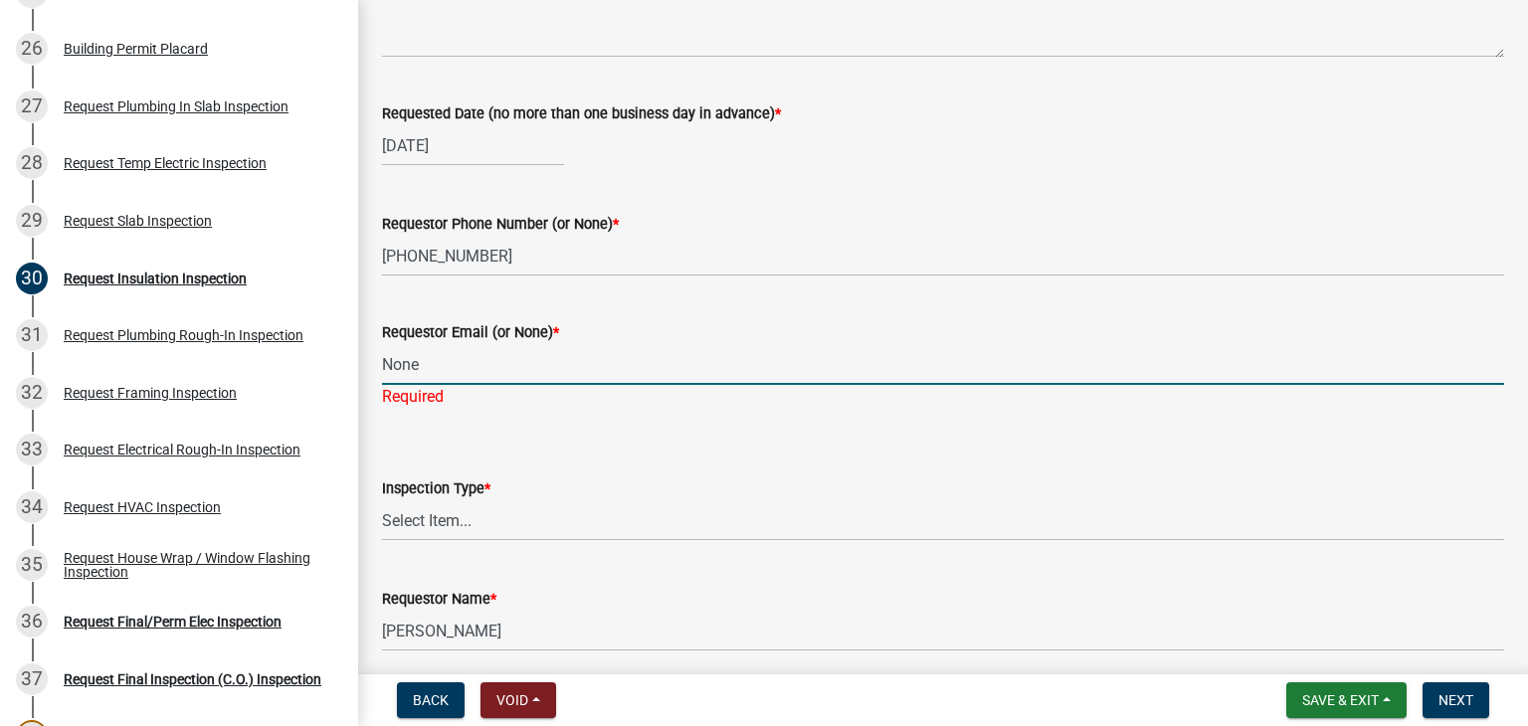
click at [505, 543] on wm-data-entity-input-list "Notes Requested Date (no more than one business day in advance) * [DATE] Reques…" at bounding box center [943, 289] width 1122 height 755
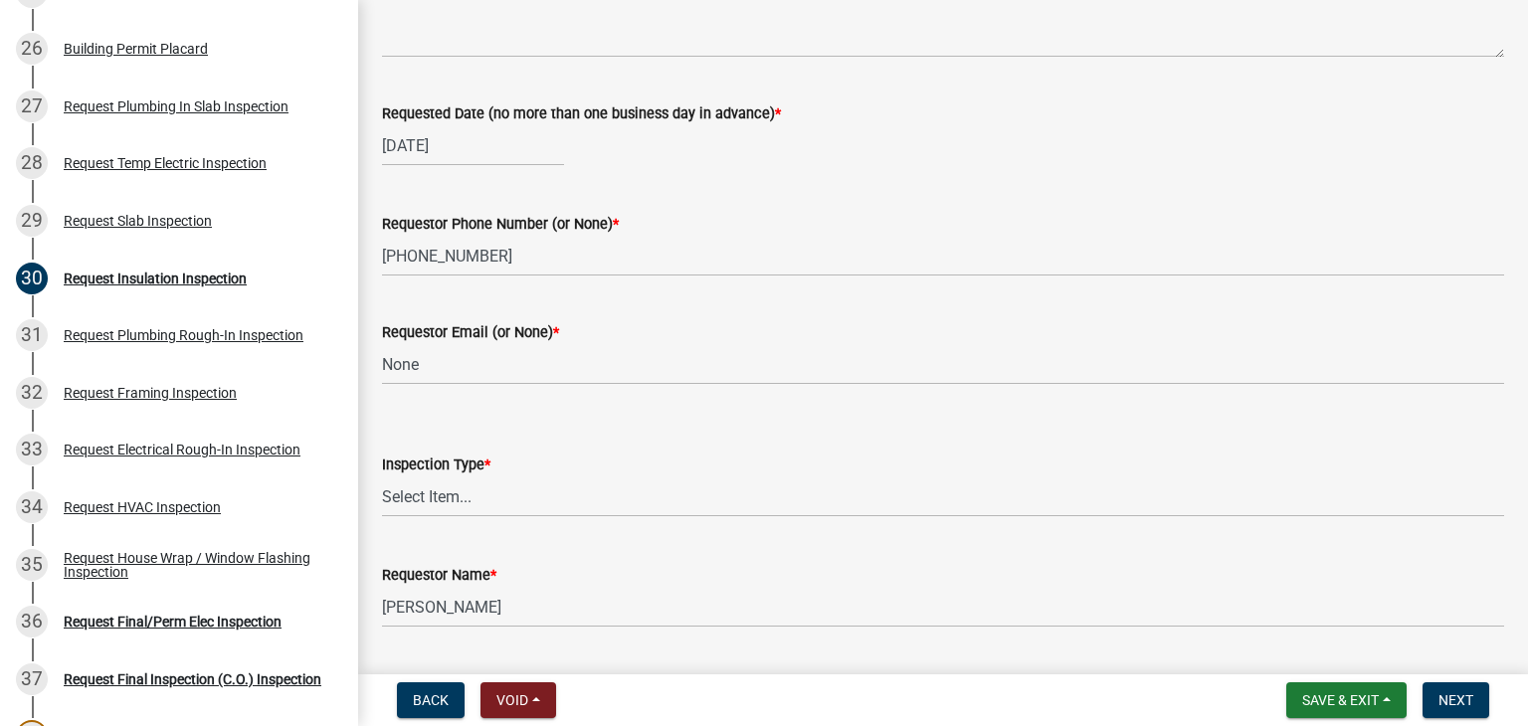
click at [511, 518] on wm-data-entity-input "Inspection Type * Select Item... Insulation" at bounding box center [943, 468] width 1122 height 134
click at [518, 510] on select "Select Item... Insulation" at bounding box center [943, 496] width 1122 height 41
click at [382, 476] on select "Select Item... Insulation" at bounding box center [943, 496] width 1122 height 41
select select "2e5302d4-b34e-405d-80e1-2f893e7792f7"
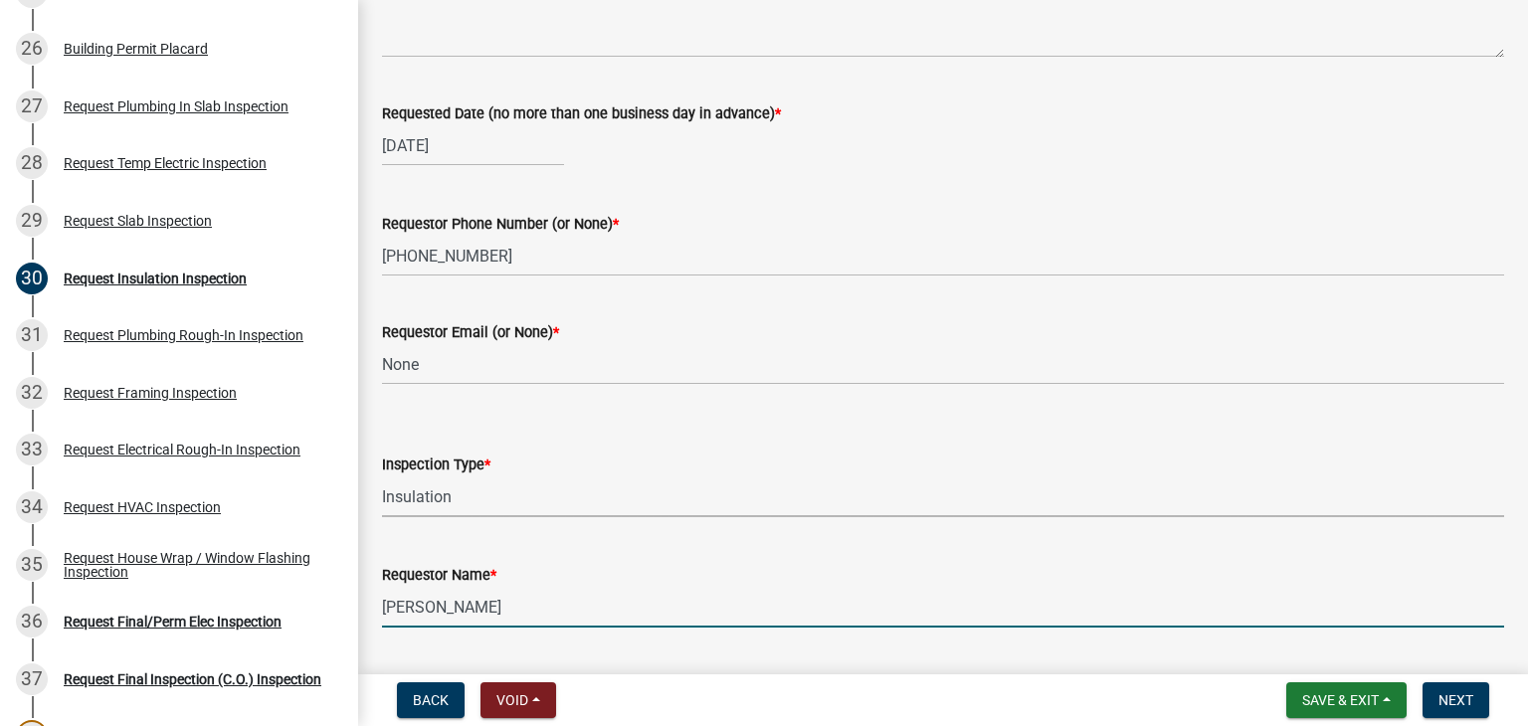
click at [571, 608] on input "[PERSON_NAME]" at bounding box center [943, 607] width 1122 height 41
click at [570, 608] on input "[PERSON_NAME]" at bounding box center [943, 607] width 1122 height 41
type input "[PERSON_NAME]"
click at [1452, 697] on span "Next" at bounding box center [1455, 700] width 35 height 16
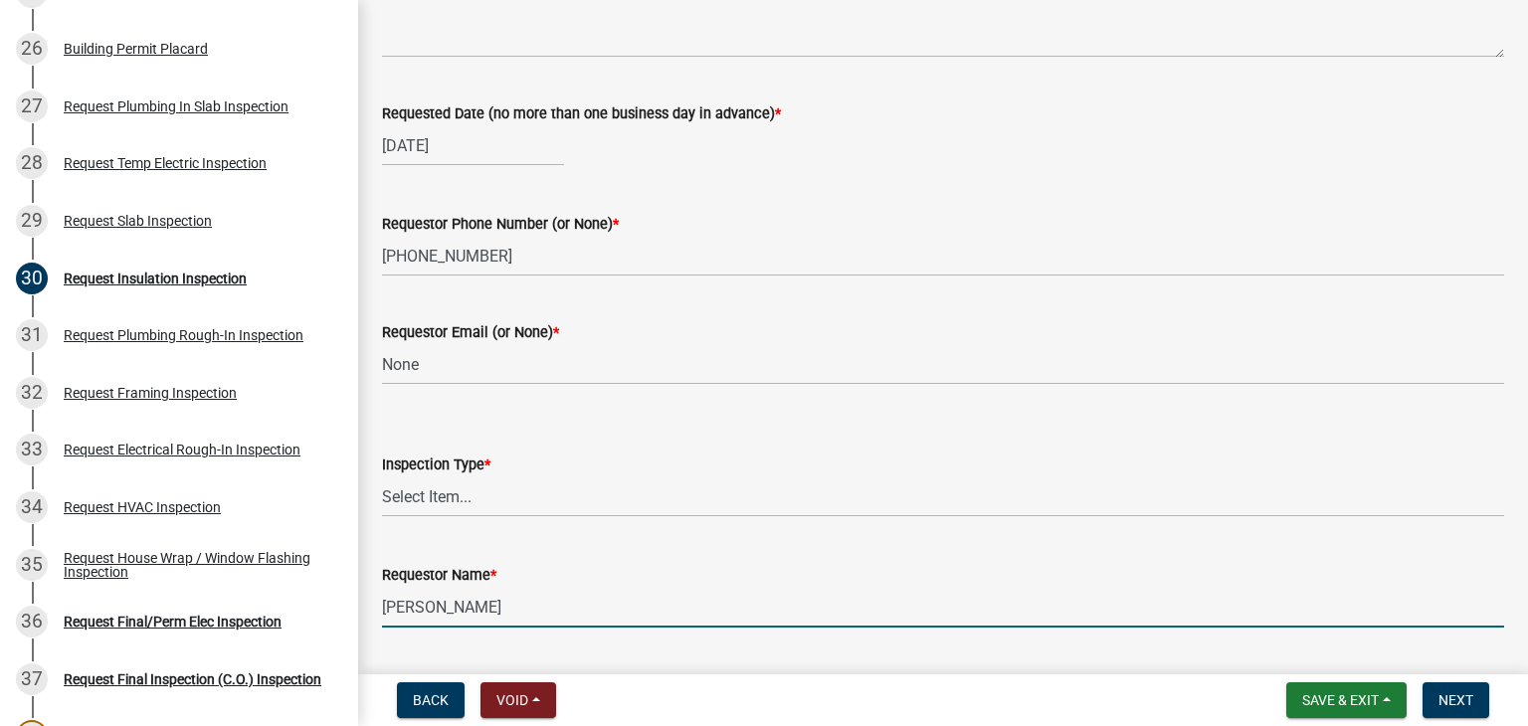
scroll to position [0, 0]
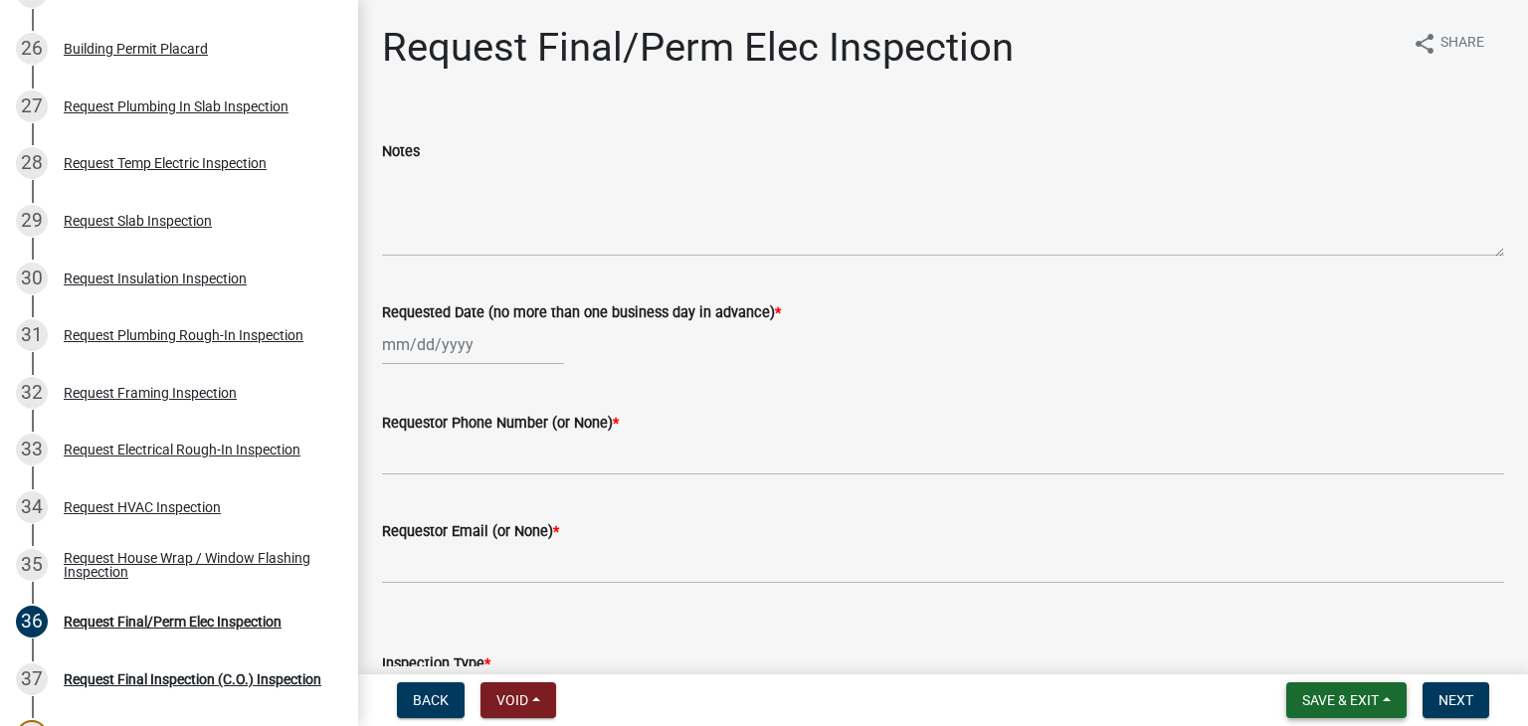
click at [1354, 701] on span "Save & Exit" at bounding box center [1340, 700] width 77 height 16
click at [1319, 654] on button "Save & Exit" at bounding box center [1326, 649] width 159 height 48
